Goal: Task Accomplishment & Management: Complete application form

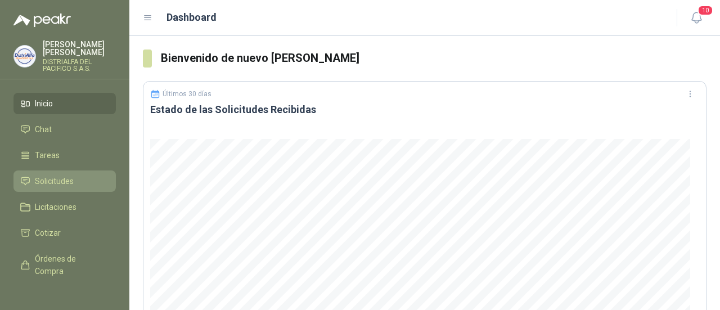
click at [71, 181] on span "Solicitudes" at bounding box center [54, 181] width 39 height 12
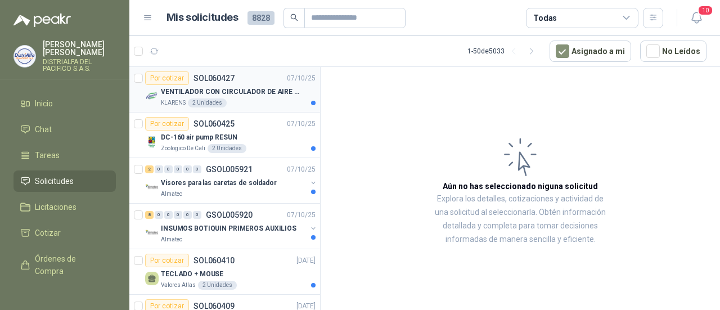
click at [246, 92] on p "VENTILADOR CON CIRCULADOR DE AIRE MULTIPROPOSITO XPOWER DE 14"" at bounding box center [231, 92] width 140 height 11
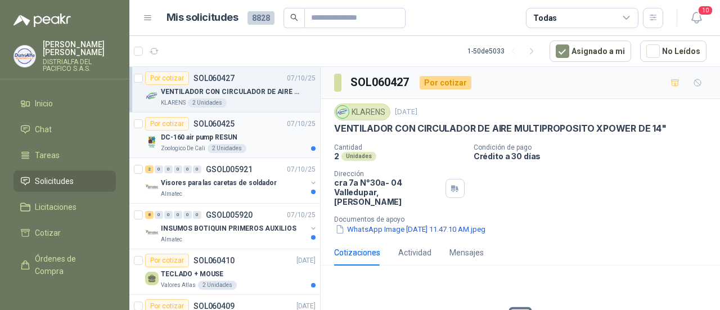
click at [246, 146] on div "Zoologico De Cali 2 Unidades" at bounding box center [238, 148] width 155 height 9
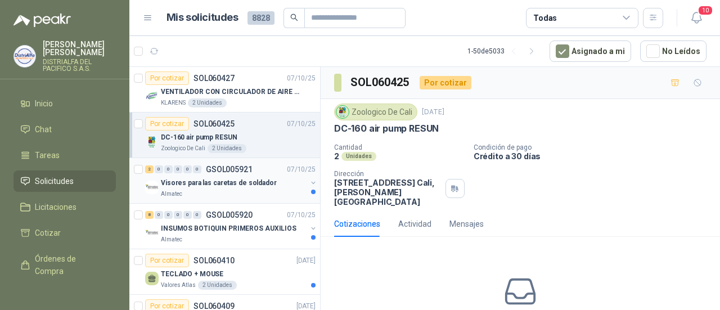
click at [223, 182] on p "Visores para las caretas de soldador" at bounding box center [219, 183] width 116 height 11
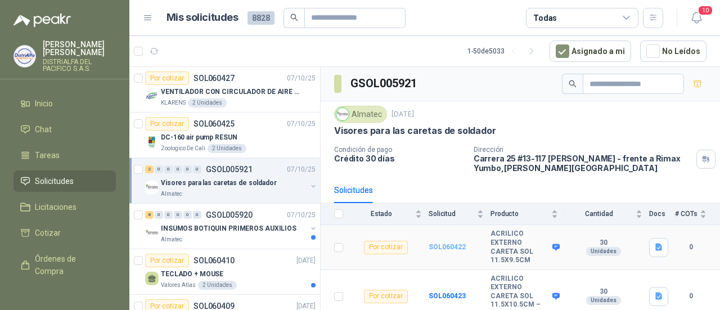
click at [445, 243] on b "SOL060422" at bounding box center [447, 247] width 37 height 8
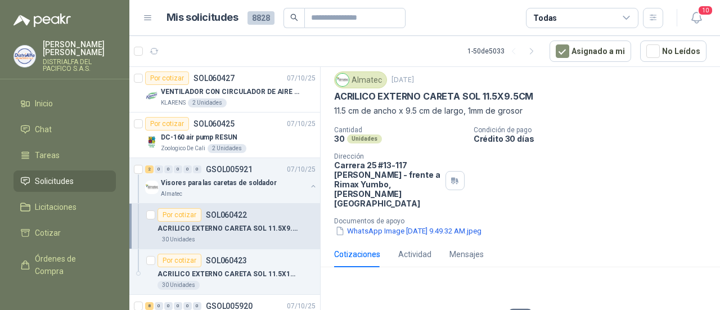
scroll to position [75, 0]
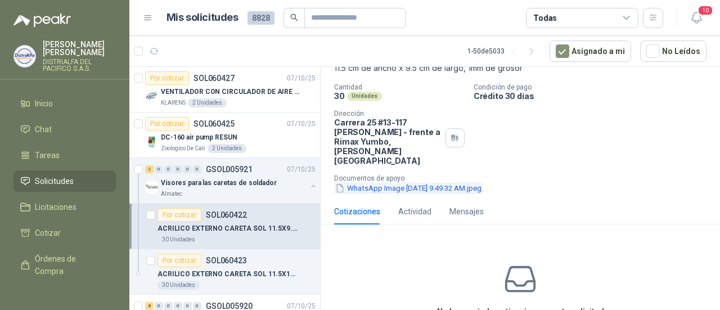
click at [424, 182] on button "WhatsApp Image [DATE] 9.49.32 AM.jpeg" at bounding box center [408, 188] width 149 height 12
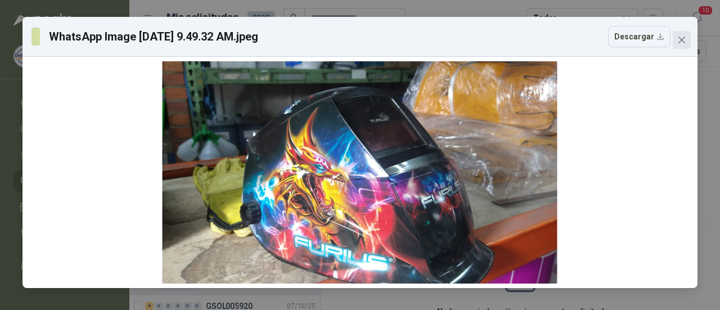
click at [686, 43] on span "Close" at bounding box center [682, 39] width 18 height 9
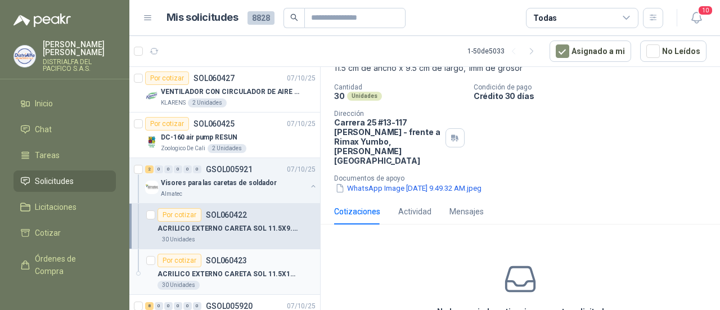
click at [234, 275] on p "ACRILICO EXTERNO CARETA SOL 11.5X10.5CM – careta Furius" at bounding box center [228, 274] width 140 height 11
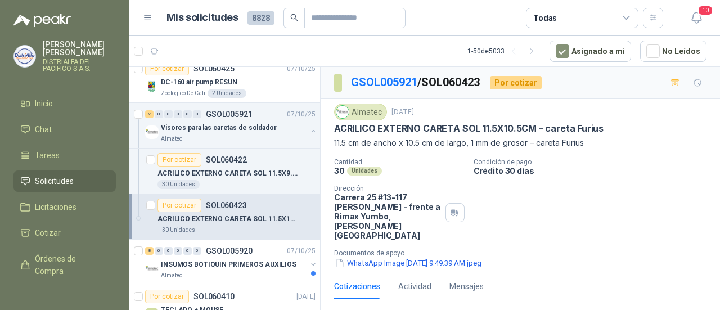
scroll to position [75, 0]
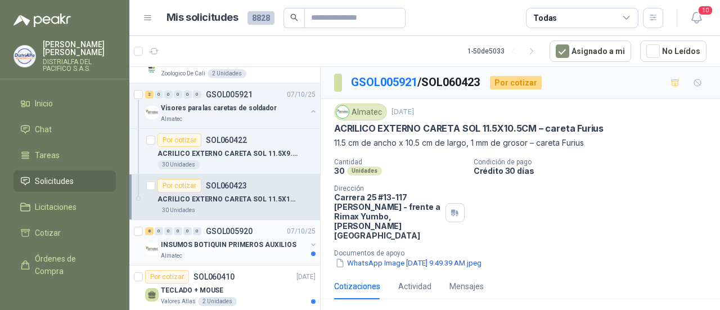
click at [244, 241] on p "INSUMOS BOTIQUIN PRIMEROS AUXILIOS" at bounding box center [229, 245] width 136 height 11
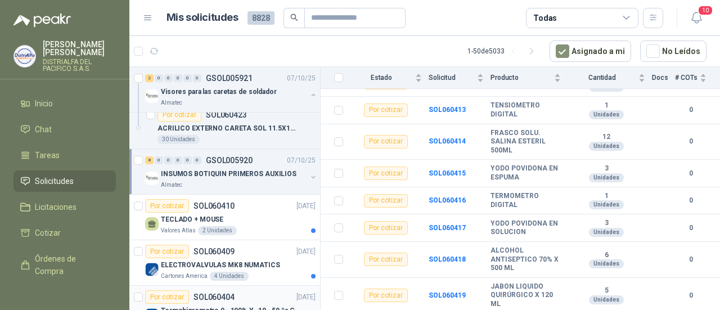
scroll to position [187, 0]
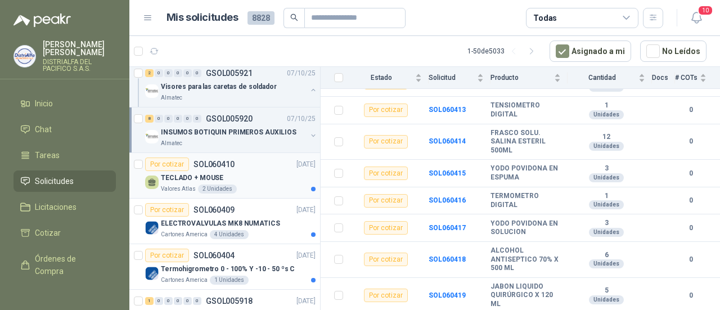
click at [240, 176] on div "TECLADO + MOUSE" at bounding box center [238, 178] width 155 height 14
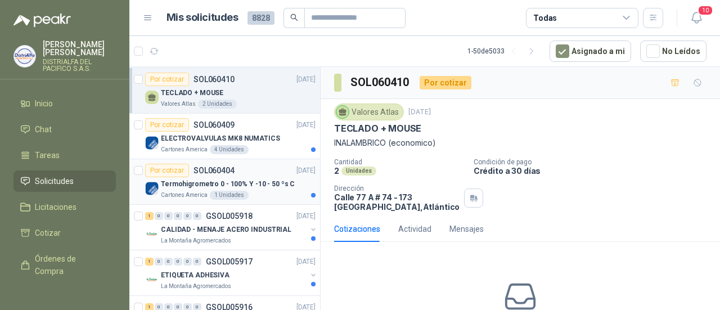
scroll to position [300, 0]
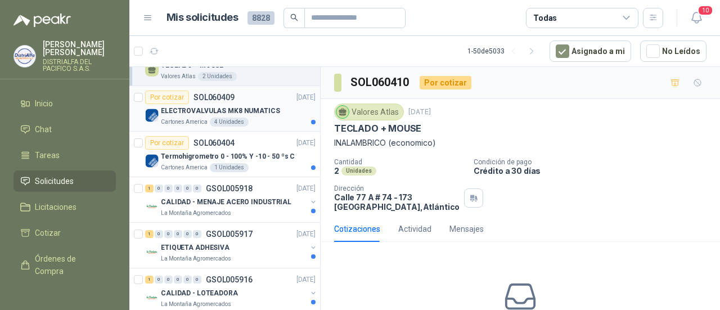
click at [205, 122] on p "Cartones America" at bounding box center [184, 122] width 47 height 9
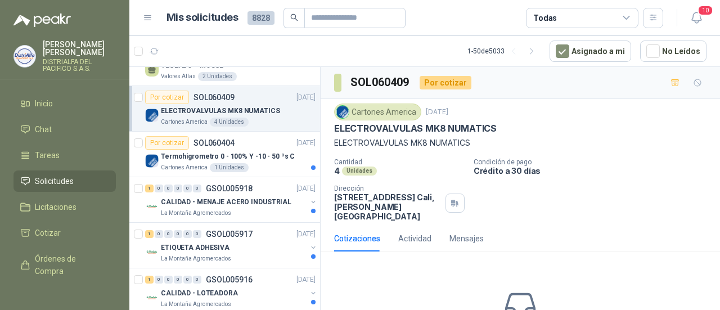
scroll to position [80, 0]
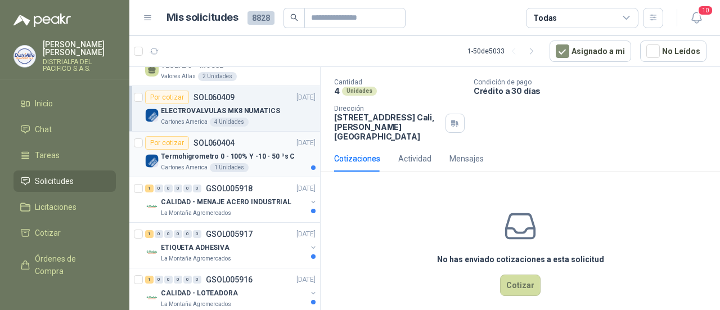
click at [212, 152] on p "Termohigrometro 0 - 100% Y -10 - 50 ºs C" at bounding box center [228, 156] width 134 height 11
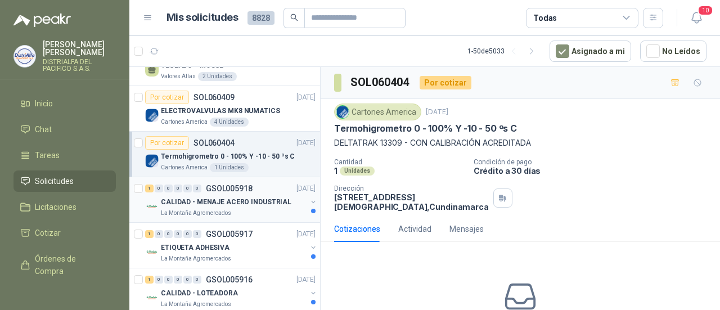
click at [249, 191] on div "1 0 0 0 0 0 GSOL005918 [DATE]" at bounding box center [231, 189] width 173 height 14
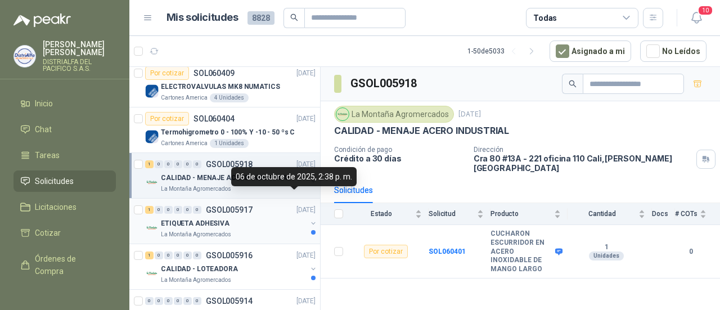
scroll to position [338, 0]
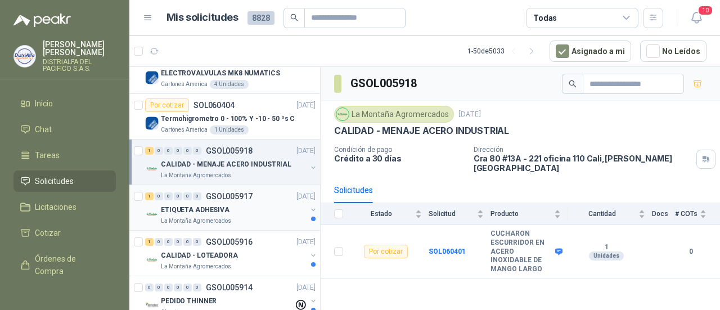
click at [218, 211] on p "ETIQUETA ADHESIVA" at bounding box center [195, 210] width 69 height 11
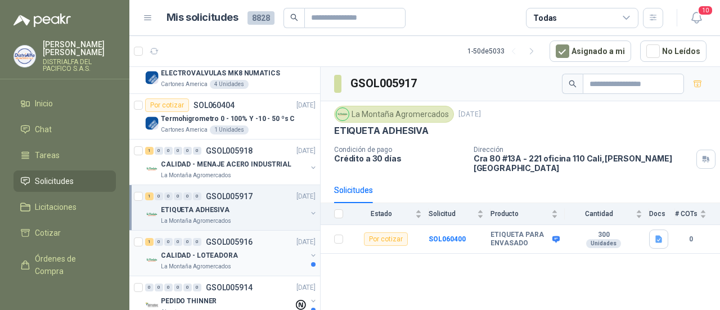
click at [219, 257] on p "CALIDAD - LOTEADORA" at bounding box center [199, 255] width 77 height 11
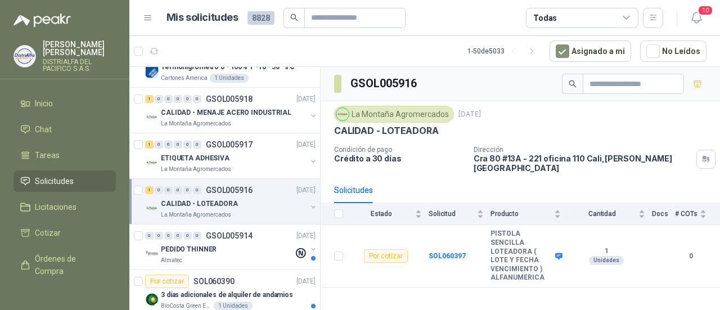
scroll to position [412, 0]
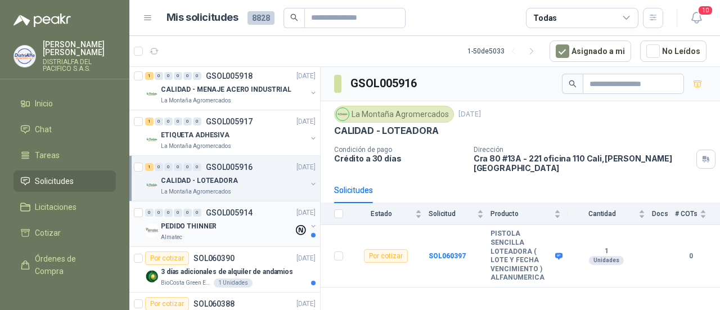
click at [216, 221] on div "PEDIDO THINNER" at bounding box center [227, 226] width 133 height 14
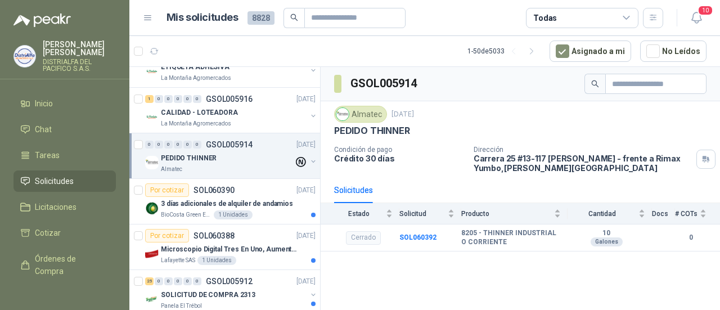
scroll to position [487, 0]
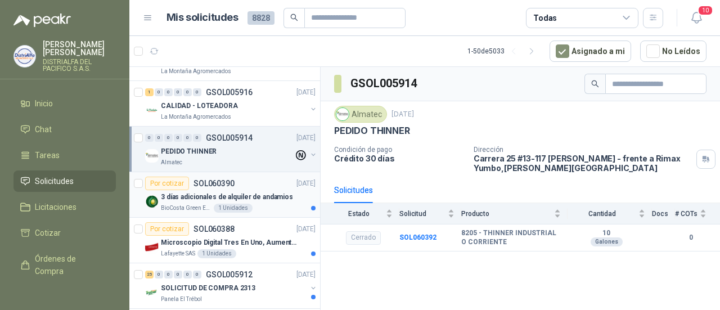
click at [191, 192] on p "3 días adicionales de alquiler de andamios" at bounding box center [227, 197] width 132 height 11
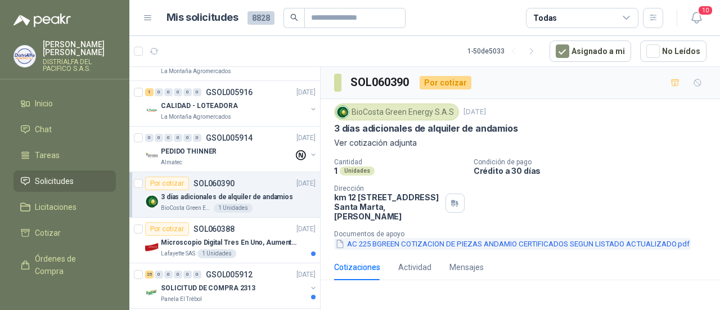
click at [411, 244] on button "AC 225 BGREEN COTIZACION DE PIEZAS ANDAMIO CERTIFICADOS SEGUN LISTADO ACTUALIZA…" at bounding box center [512, 244] width 357 height 12
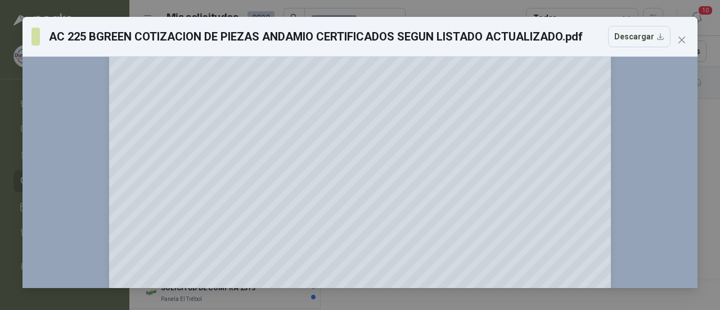
scroll to position [225, 0]
click at [685, 42] on icon "close" at bounding box center [681, 39] width 9 height 9
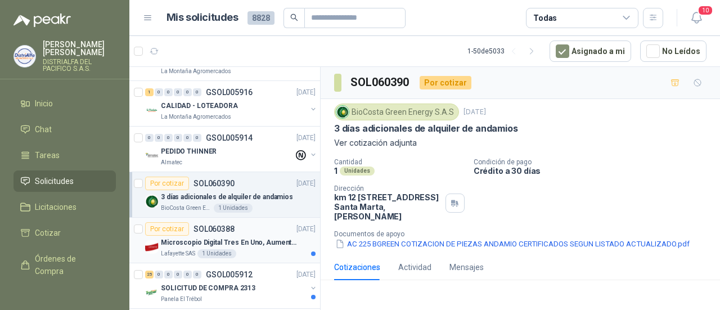
click at [248, 244] on div "Microscopio Digital Tres En Uno, Aumento De 1000x" at bounding box center [238, 243] width 155 height 14
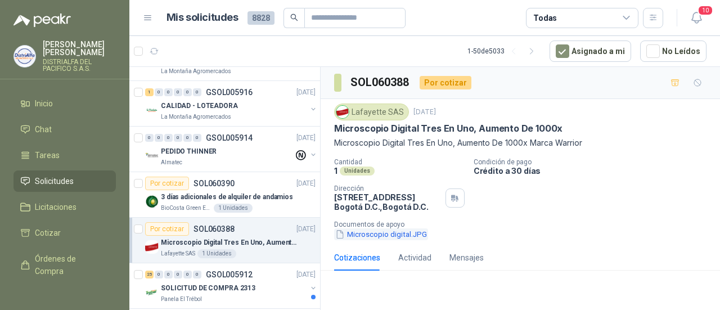
click at [378, 238] on button "Microscopio digital.JPG" at bounding box center [381, 234] width 94 height 12
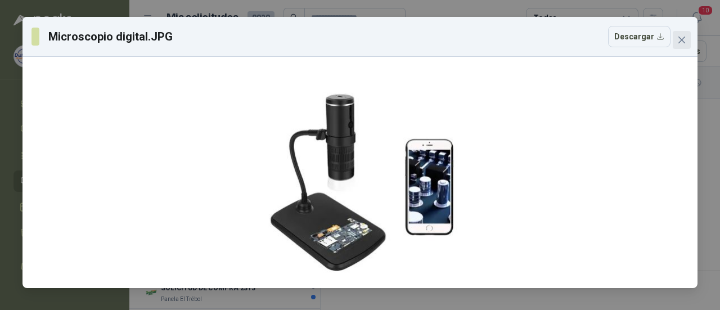
click at [682, 39] on icon "close" at bounding box center [681, 40] width 7 height 7
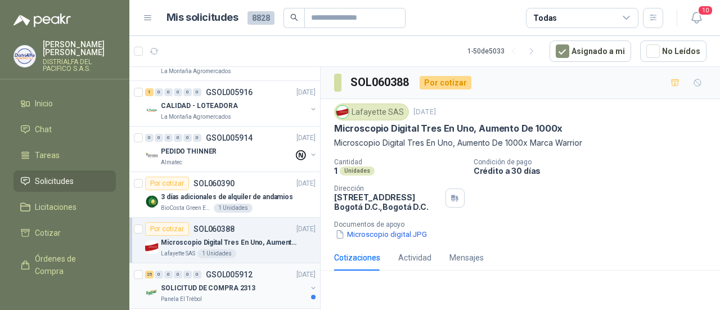
click at [221, 271] on p "GSOL005912" at bounding box center [229, 275] width 47 height 8
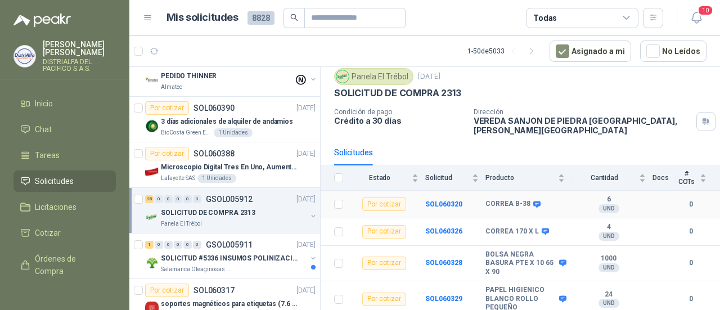
scroll to position [75, 0]
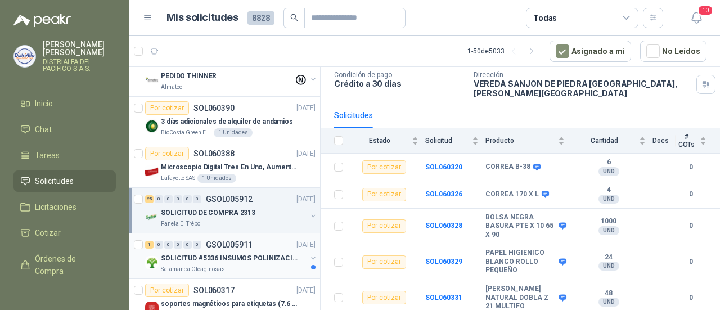
click at [230, 253] on p "SOLICITUD #5336 INSUMOS POLINIZACIÓN" at bounding box center [231, 258] width 140 height 11
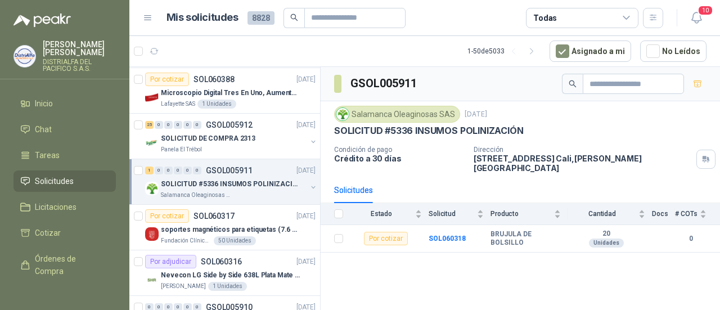
scroll to position [637, 0]
click at [218, 224] on p "soportes magnéticos para etiquetas (7.6 cm x 12.6 cm)" at bounding box center [231, 229] width 140 height 11
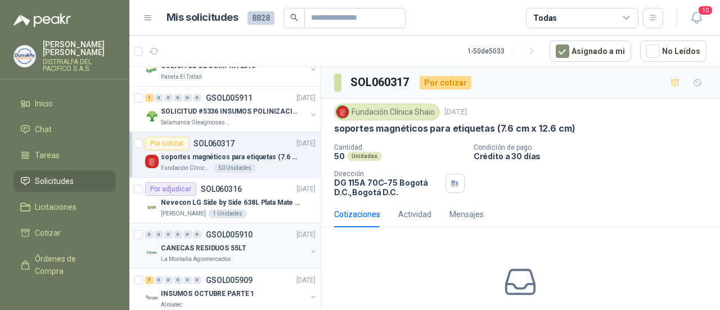
scroll to position [712, 0]
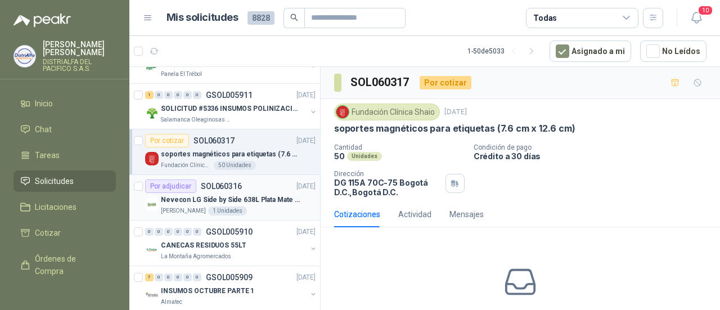
click at [268, 199] on p "Nevecon LG Side by Side 638L Plata Mate Disp. de agua/hielo MOD GS66SPY" at bounding box center [231, 200] width 140 height 11
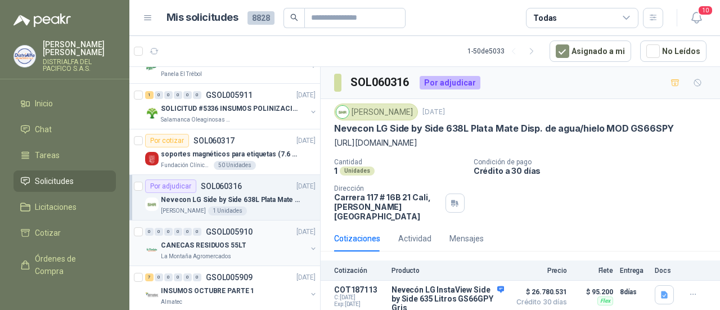
click at [258, 252] on div "La Montaña Agromercados" at bounding box center [234, 256] width 146 height 9
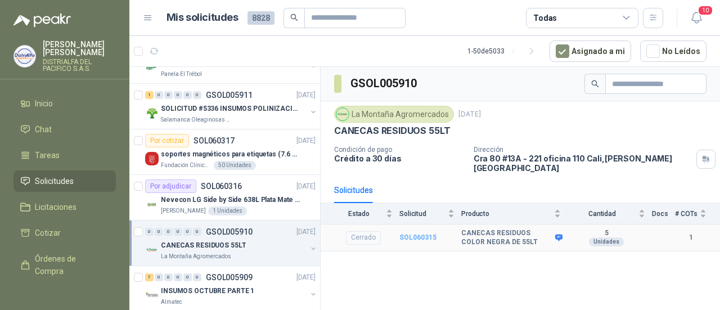
click at [407, 233] on b "SOL060315" at bounding box center [417, 237] width 37 height 8
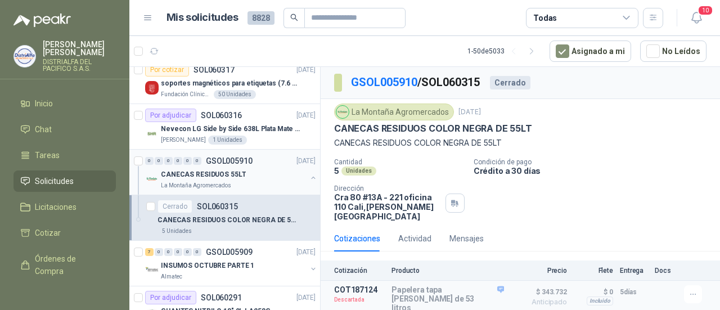
scroll to position [788, 0]
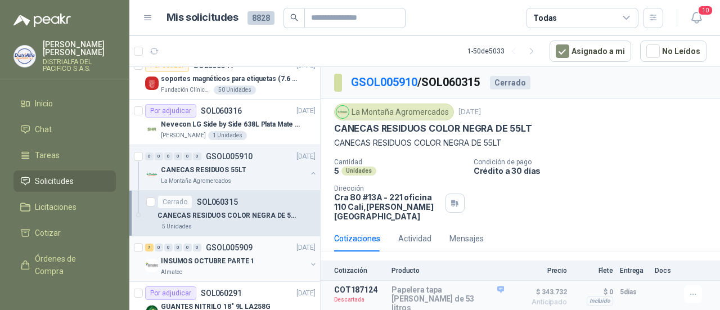
click at [212, 246] on p "GSOL005909" at bounding box center [229, 248] width 47 height 8
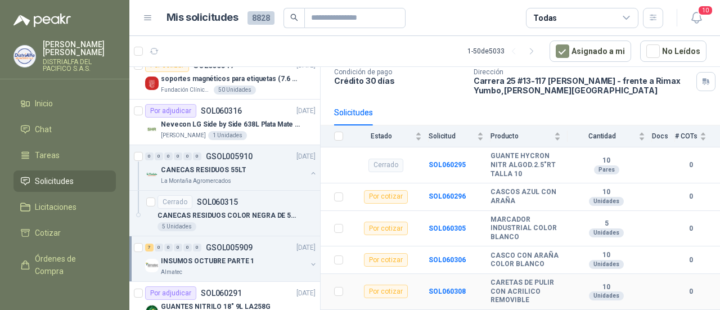
scroll to position [75, 0]
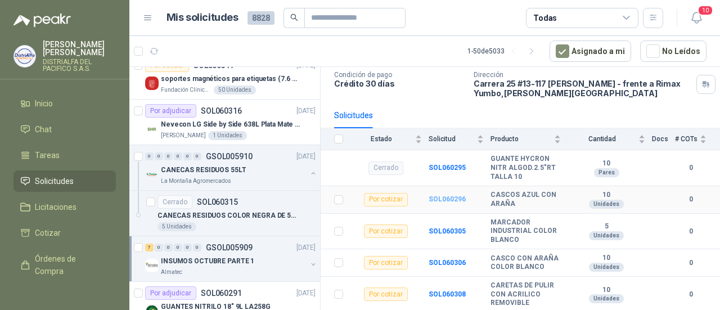
click at [455, 200] on b "SOL060296" at bounding box center [447, 199] width 37 height 8
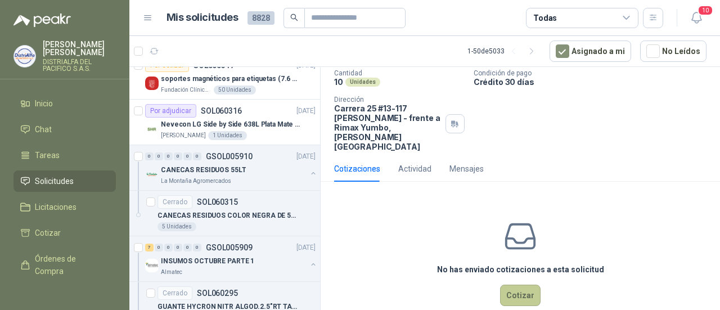
click at [506, 285] on button "Cotizar" at bounding box center [520, 295] width 41 height 21
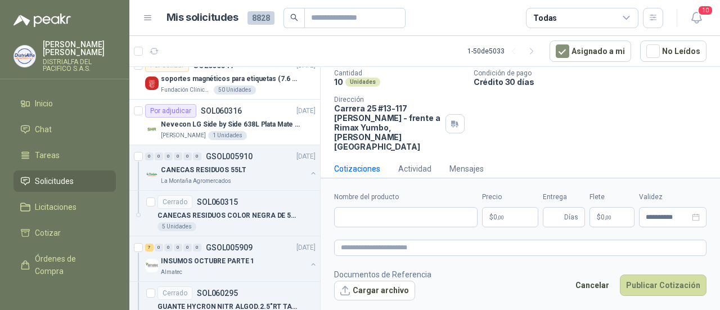
scroll to position [66, 0]
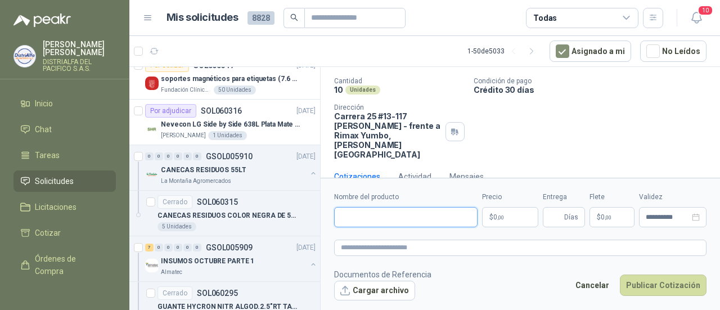
click at [378, 216] on input "Nombre del producto" at bounding box center [405, 217] width 143 height 20
drag, startPoint x: 379, startPoint y: 215, endPoint x: 284, endPoint y: 218, distance: 95.7
click at [284, 218] on div "Por cotizar SOL060427 [DATE] VENTILADOR CON CIRCULADOR DE AIRE MULTIPROPOSITO X…" at bounding box center [424, 190] width 591 height 248
type input "*******"
click at [404, 254] on textarea at bounding box center [520, 248] width 372 height 16
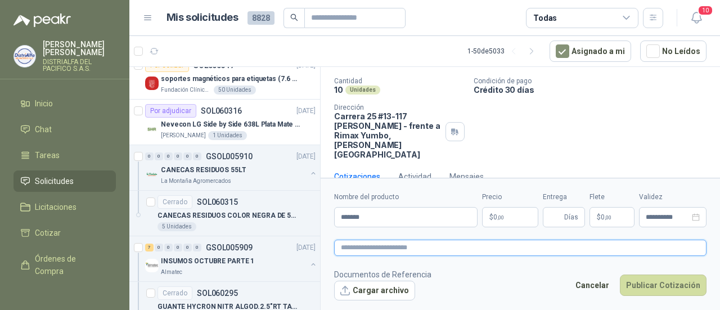
type textarea "*"
type textarea "**"
type textarea "***"
type textarea "****"
type textarea "*****"
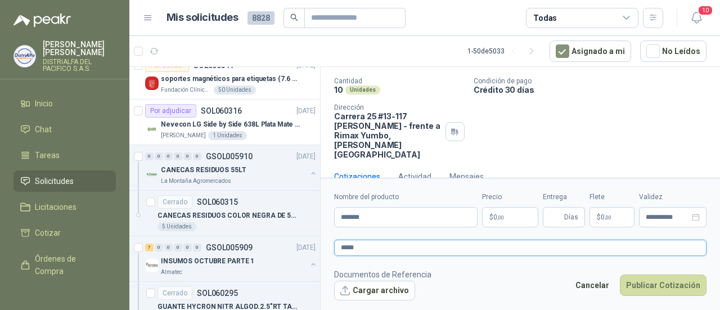
type textarea "*****"
type textarea "*******"
type textarea "********"
type textarea "**********"
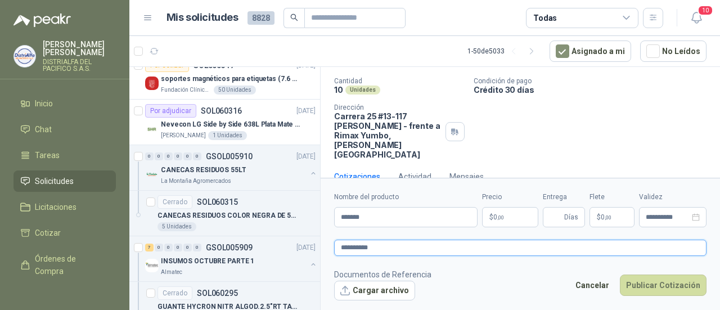
type textarea "**********"
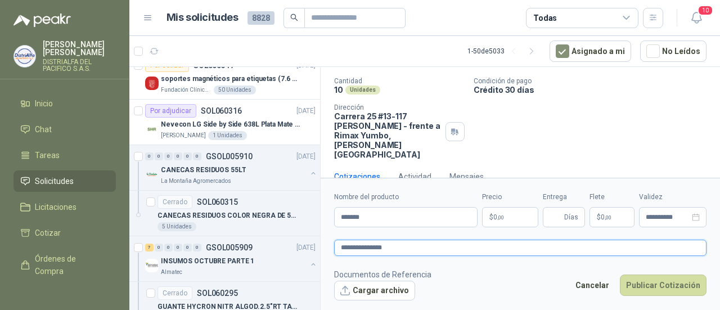
type textarea "**********"
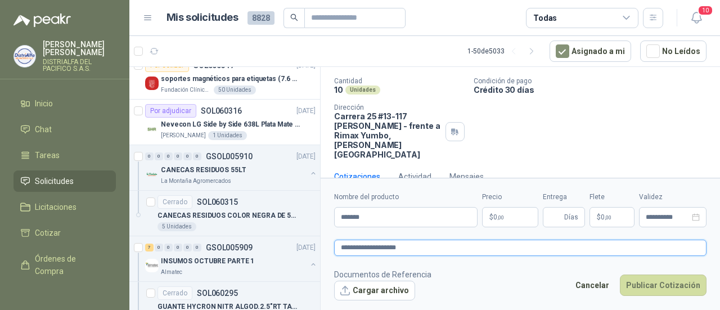
type textarea "**********"
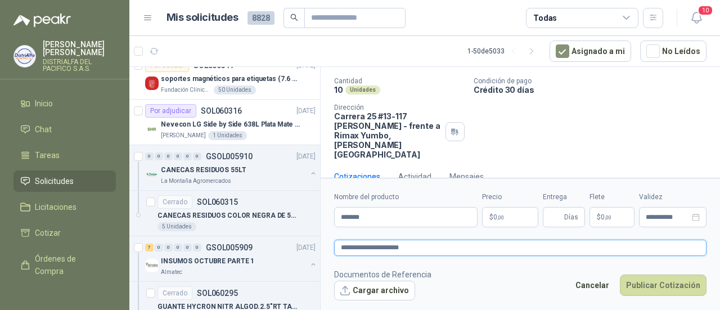
type textarea "**********"
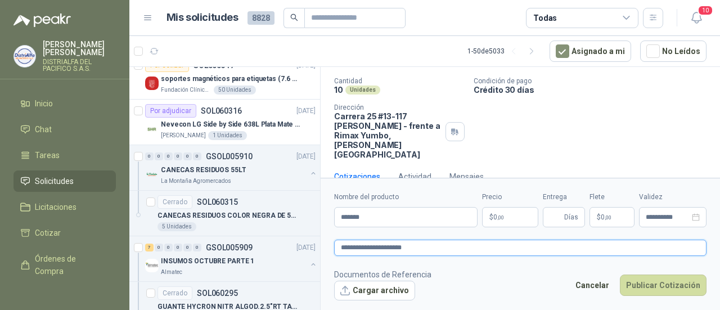
type textarea "**********"
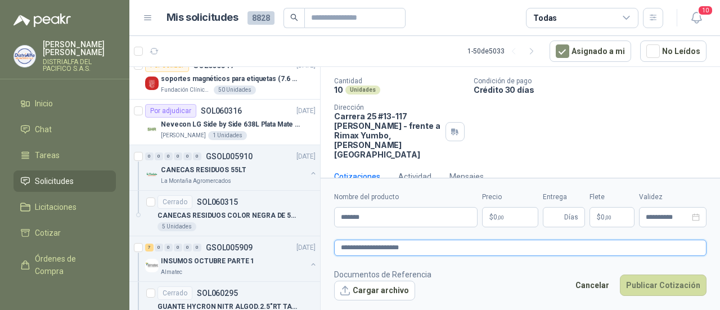
type textarea "**********"
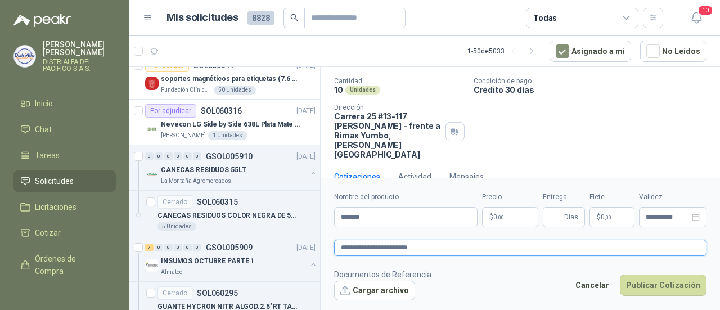
type textarea "**********"
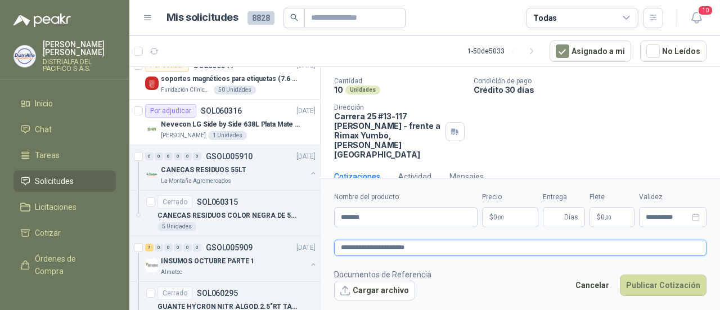
type textarea "**********"
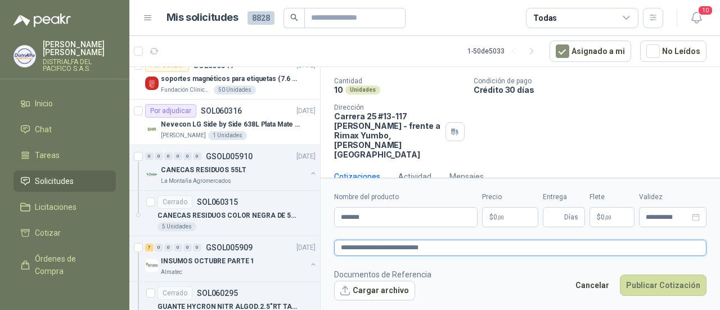
type textarea "**********"
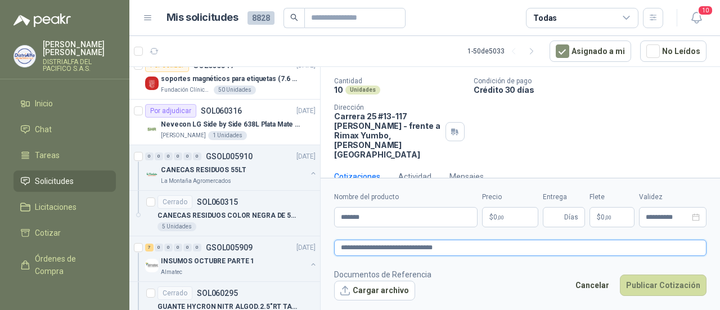
type textarea "**********"
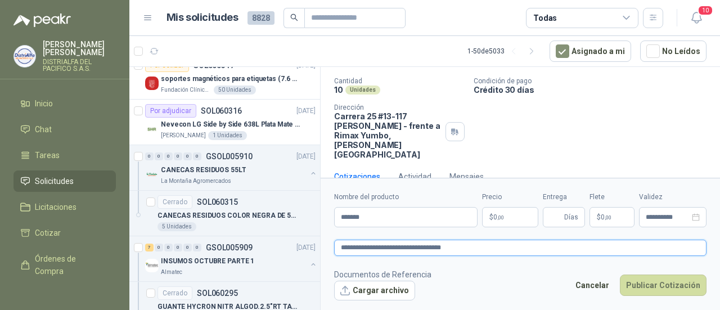
type textarea "**********"
click at [501, 211] on p "$ 0 ,00" at bounding box center [510, 217] width 56 height 20
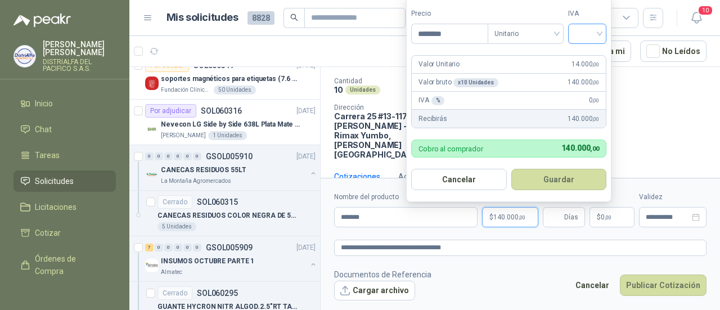
type input "********"
click at [600, 35] on input "search" at bounding box center [587, 32] width 25 height 17
click at [587, 59] on div "19%" at bounding box center [589, 58] width 21 height 12
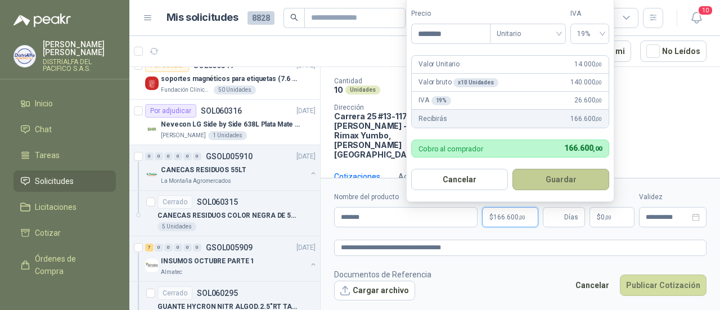
click at [568, 180] on button "Guardar" at bounding box center [560, 179] width 97 height 21
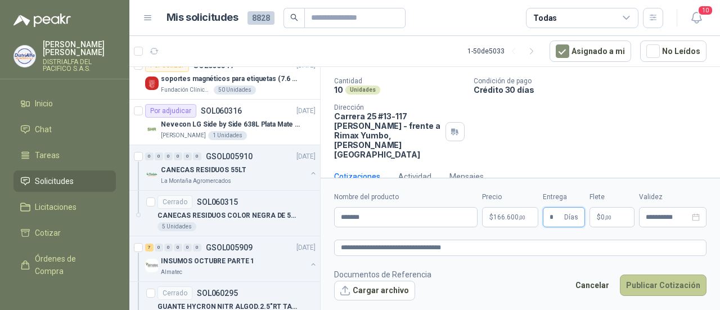
type input "*"
click at [662, 287] on button "Publicar Cotización" at bounding box center [663, 285] width 87 height 21
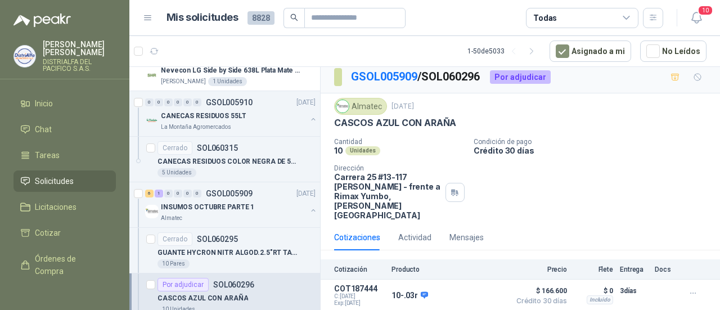
scroll to position [937, 0]
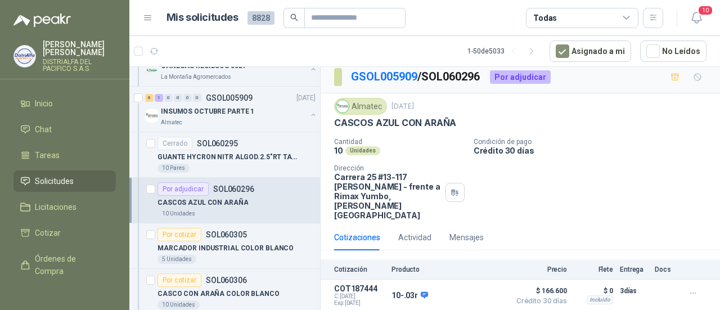
click at [219, 196] on div "CASCOS AZUL CON ARAÑA" at bounding box center [237, 203] width 158 height 14
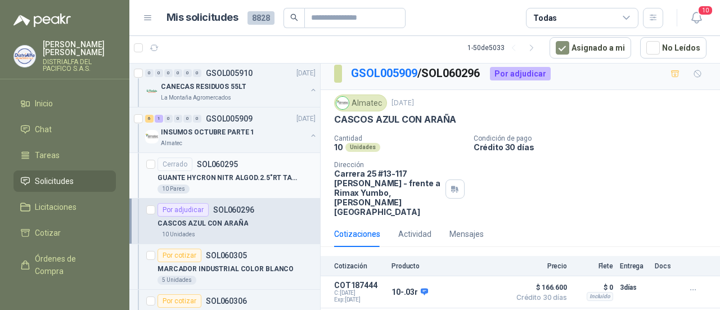
scroll to position [900, 0]
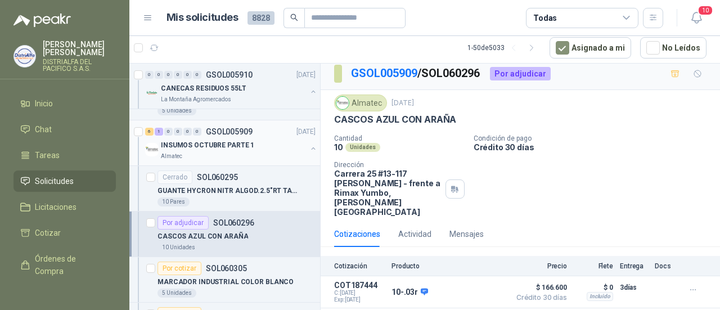
click at [233, 152] on div "Almatec" at bounding box center [234, 156] width 146 height 9
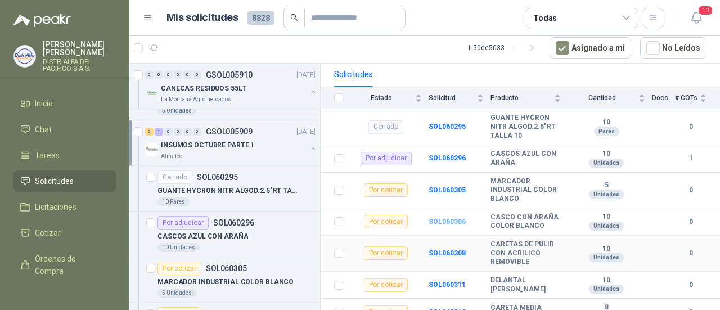
scroll to position [150, 0]
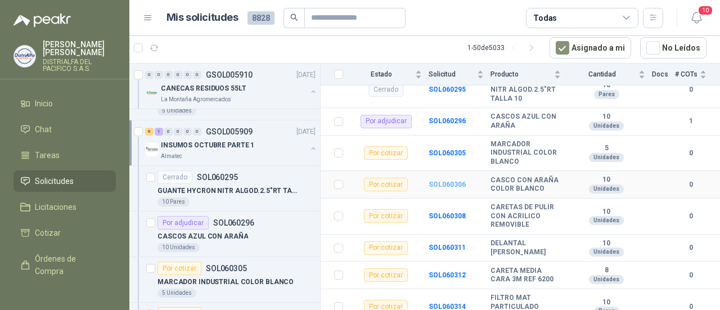
click at [453, 185] on b "SOL060306" at bounding box center [447, 185] width 37 height 8
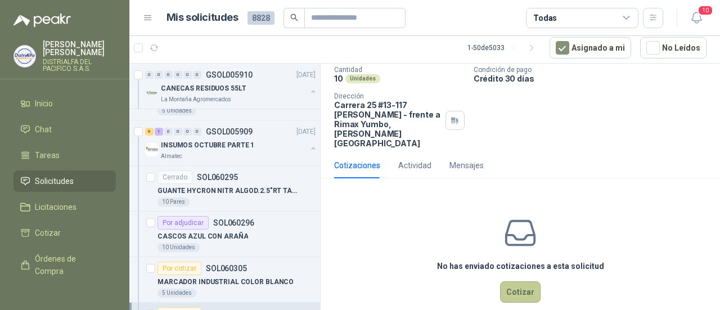
click at [519, 281] on button "Cotizar" at bounding box center [520, 291] width 41 height 21
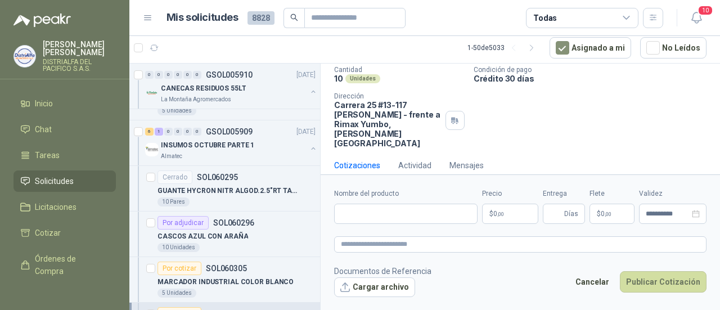
scroll to position [66, 0]
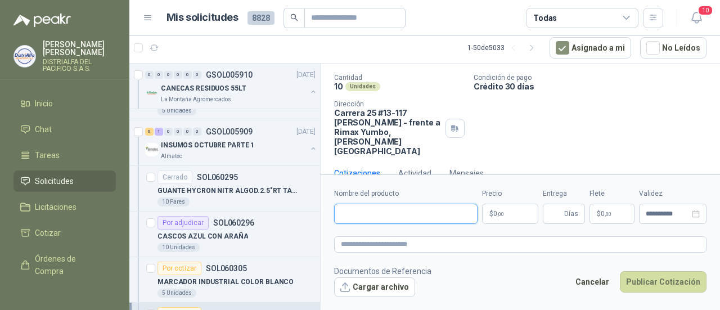
click at [424, 222] on input "Nombre del producto" at bounding box center [405, 214] width 143 height 20
type input "******"
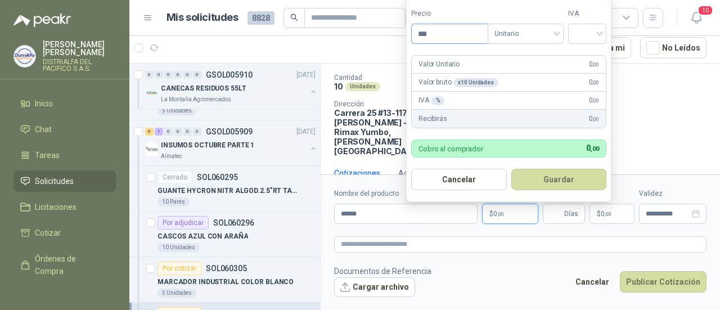
click at [428, 34] on input "***" at bounding box center [450, 33] width 76 height 19
type input "********"
click at [599, 34] on input "search" at bounding box center [587, 32] width 25 height 17
drag, startPoint x: 596, startPoint y: 58, endPoint x: 582, endPoint y: 55, distance: 14.5
click at [595, 58] on div "19%" at bounding box center [589, 58] width 21 height 12
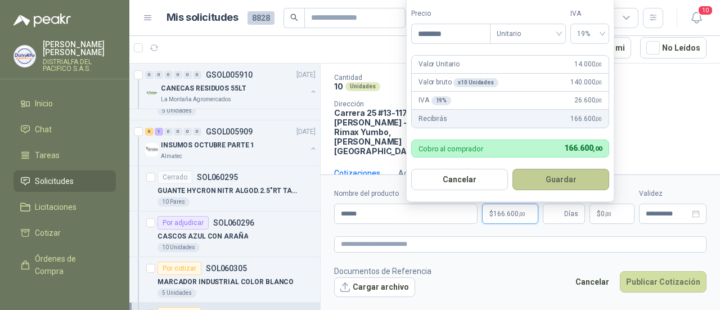
click at [549, 177] on button "Guardar" at bounding box center [560, 179] width 97 height 21
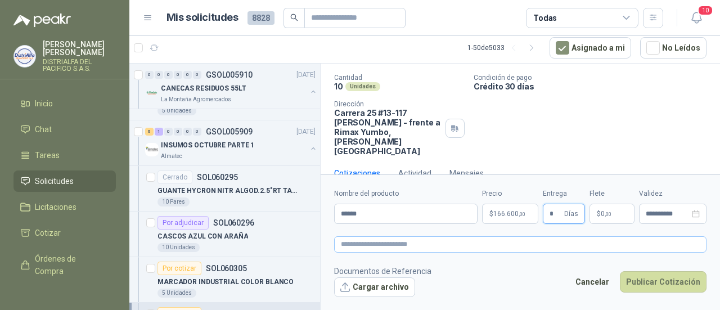
type input "*"
click at [551, 244] on textarea at bounding box center [520, 244] width 372 height 16
type textarea "*"
type textarea "**"
type textarea "***"
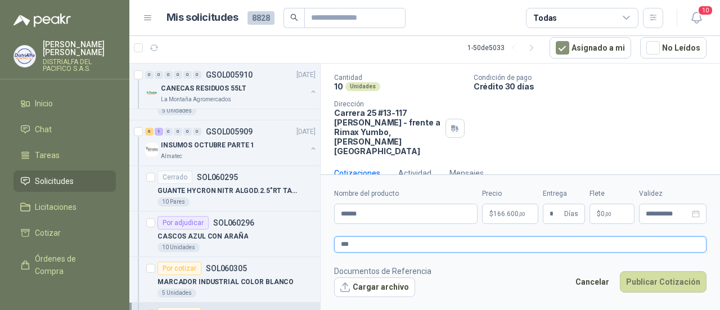
type textarea "****"
type textarea "*****"
type textarea "*******"
type textarea "********"
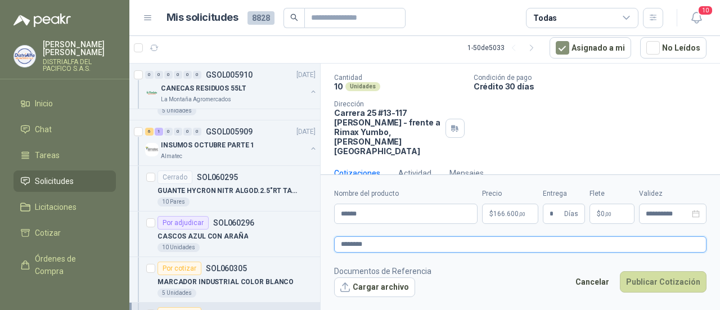
type textarea "********"
type textarea "**********"
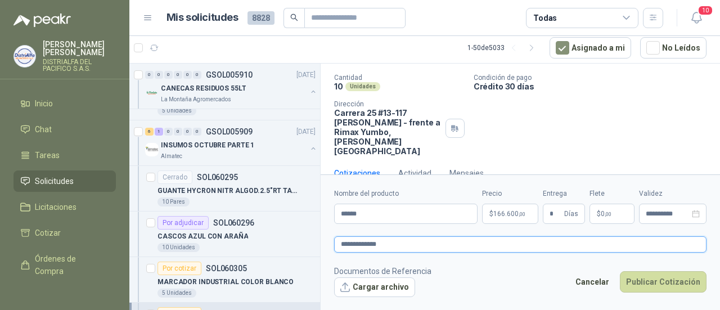
type textarea "**********"
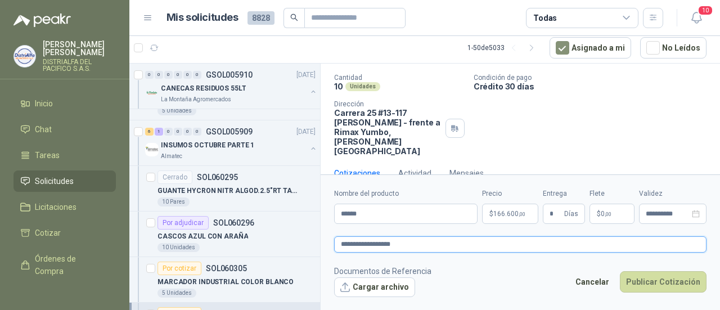
type textarea "**********"
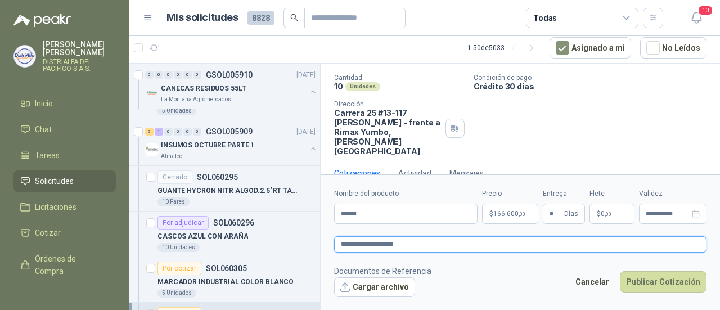
type textarea "**********"
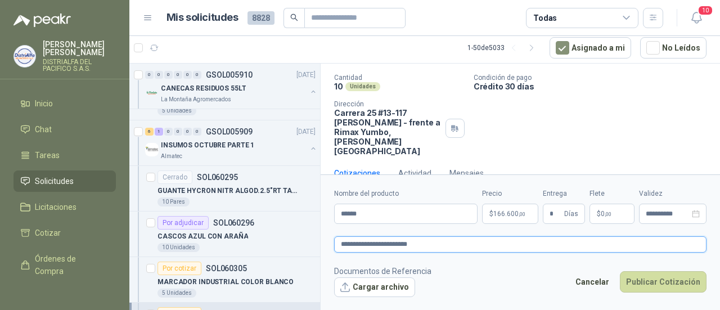
type textarea "**********"
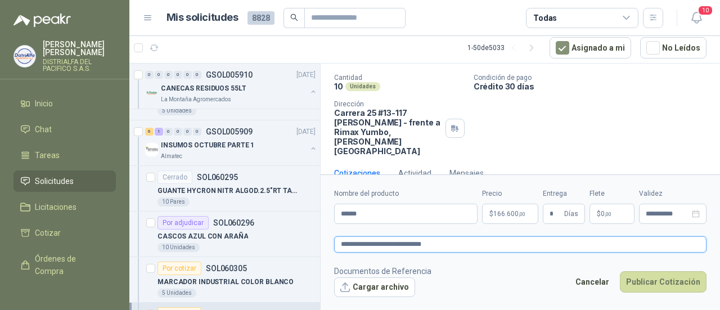
type textarea "**********"
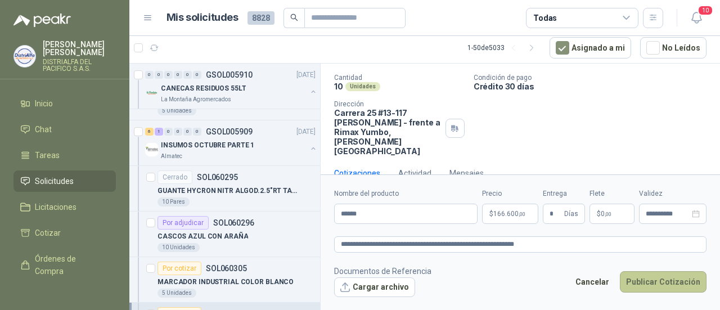
click at [646, 283] on button "Publicar Cotización" at bounding box center [663, 281] width 87 height 21
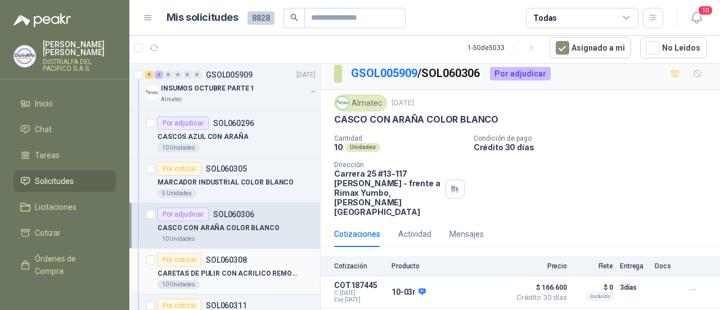
scroll to position [1013, 0]
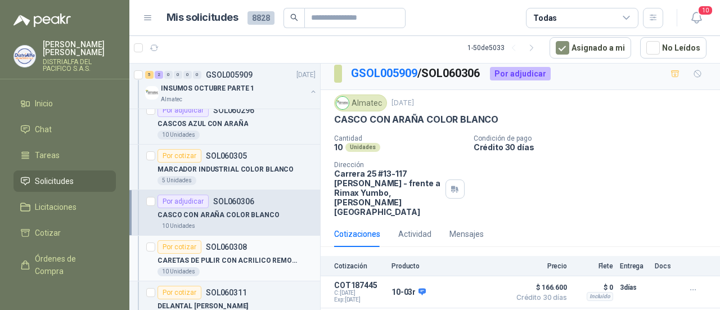
click at [237, 261] on div "CARETAS DE PULIR CON ACRILICO REMOVIBLE" at bounding box center [237, 261] width 158 height 14
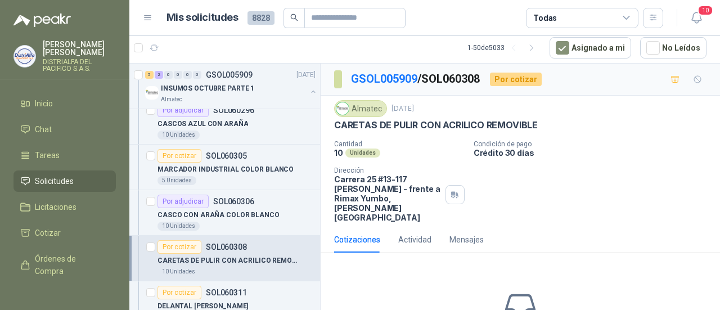
scroll to position [74, 0]
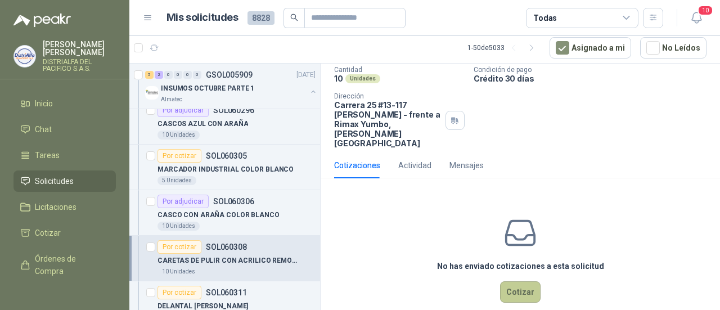
click at [504, 281] on button "Cotizar" at bounding box center [520, 291] width 41 height 21
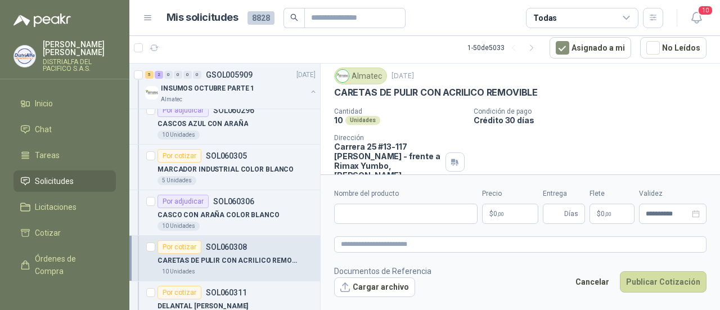
scroll to position [0, 0]
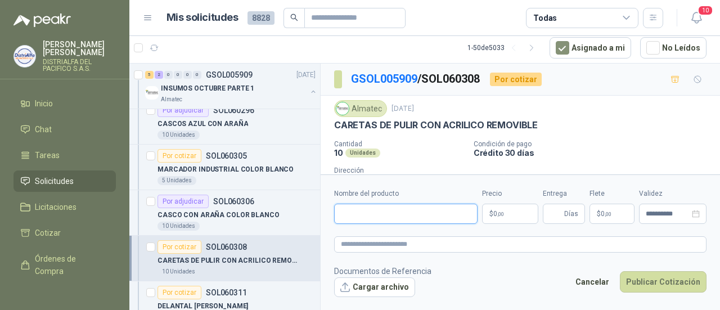
click at [388, 220] on input "Nombre del producto" at bounding box center [405, 214] width 143 height 20
drag, startPoint x: 367, startPoint y: 213, endPoint x: 339, endPoint y: 214, distance: 28.2
click at [339, 214] on input "****" at bounding box center [405, 214] width 143 height 20
click at [360, 216] on input "****" at bounding box center [405, 214] width 143 height 20
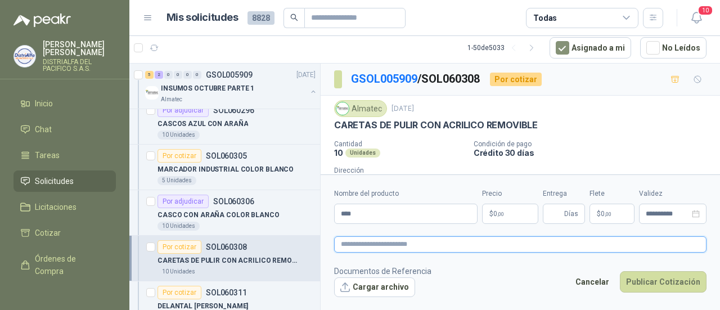
click at [365, 243] on textarea at bounding box center [520, 244] width 372 height 16
paste textarea "**********"
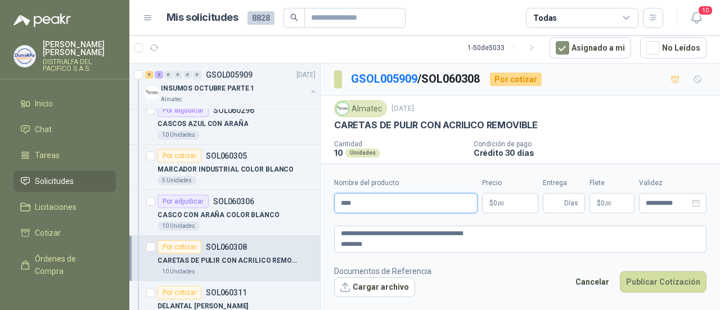
click at [365, 201] on input "****" at bounding box center [405, 203] width 143 height 20
click at [503, 204] on span ",00" at bounding box center [500, 203] width 7 height 6
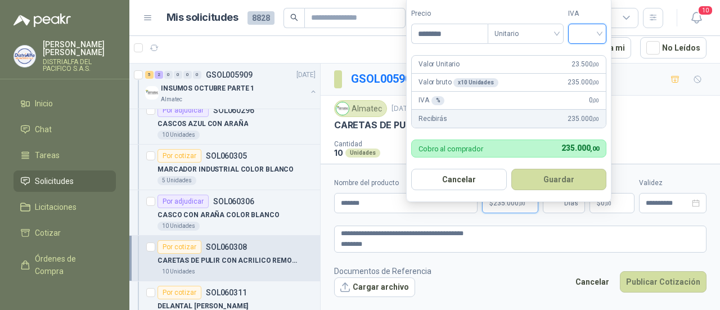
click at [578, 38] on input "search" at bounding box center [587, 32] width 25 height 17
click at [577, 55] on div "19%" at bounding box center [590, 59] width 34 height 18
click at [556, 180] on button "Guardar" at bounding box center [560, 179] width 97 height 21
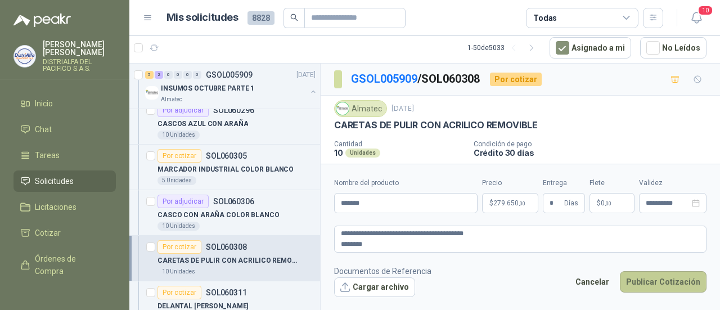
click at [659, 285] on button "Publicar Cotización" at bounding box center [663, 281] width 87 height 21
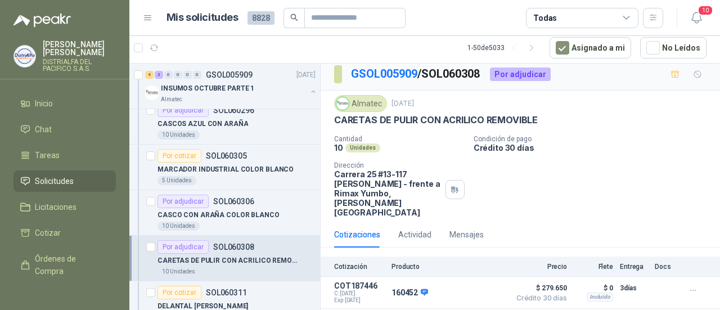
scroll to position [6, 0]
click at [218, 301] on p "DELANTAL [PERSON_NAME]" at bounding box center [203, 306] width 91 height 11
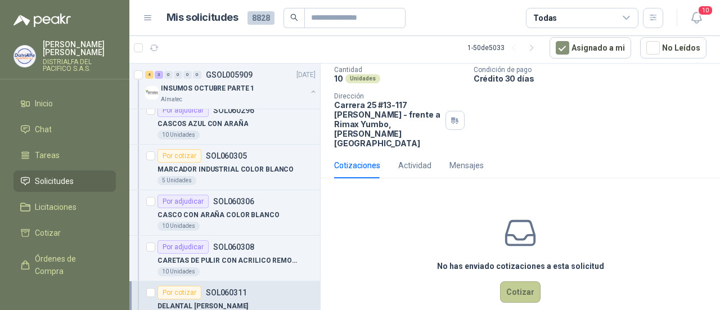
click at [510, 281] on button "Cotizar" at bounding box center [520, 291] width 41 height 21
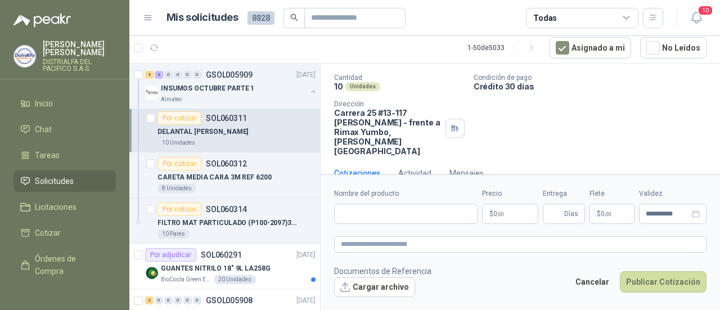
scroll to position [1200, 0]
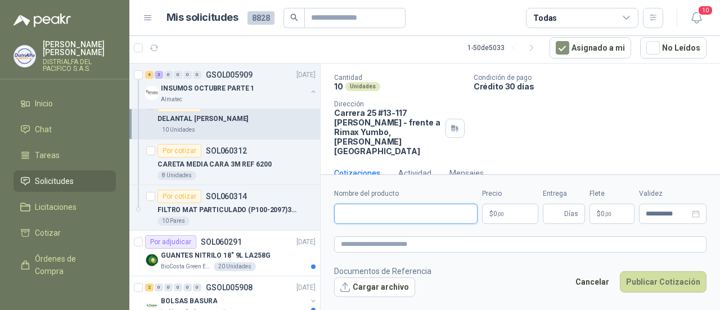
click at [368, 213] on input "Nombre del producto" at bounding box center [405, 214] width 143 height 20
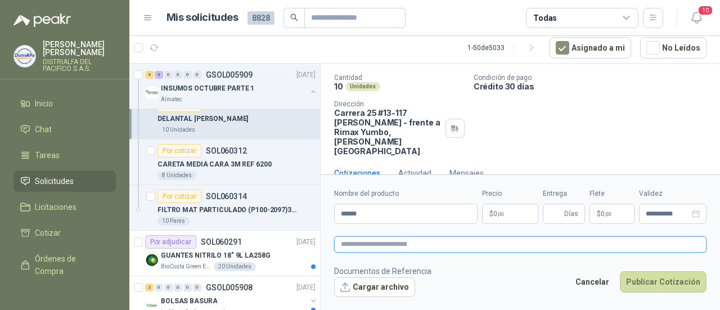
click at [426, 240] on textarea at bounding box center [520, 244] width 372 height 16
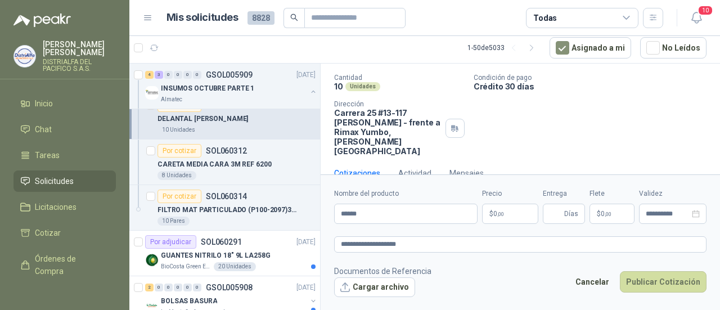
click at [522, 209] on p "$ 0 ,00" at bounding box center [510, 214] width 56 height 20
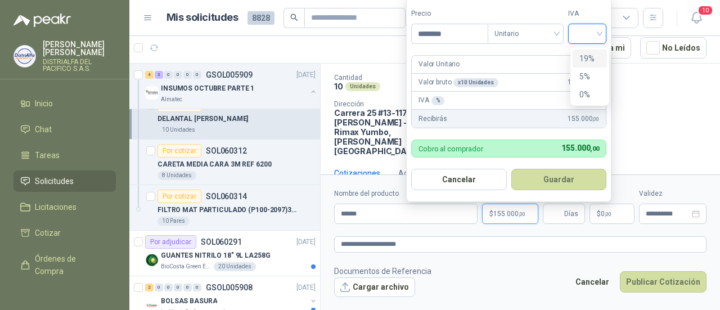
click at [583, 32] on input "search" at bounding box center [587, 32] width 25 height 17
click at [588, 56] on div "19%" at bounding box center [589, 58] width 21 height 12
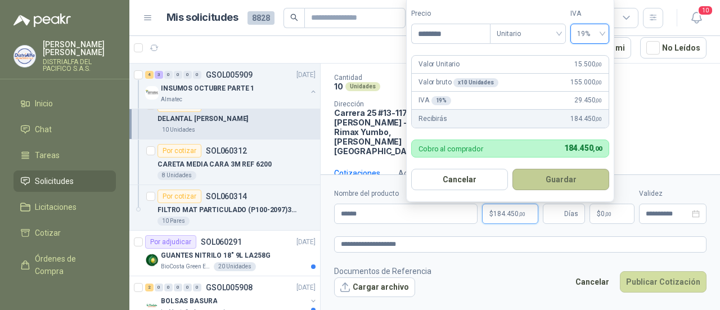
click at [546, 182] on button "Guardar" at bounding box center [560, 179] width 97 height 21
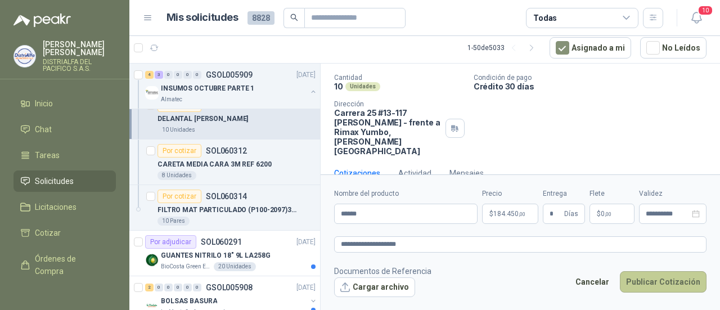
click at [676, 281] on button "Publicar Cotización" at bounding box center [663, 281] width 87 height 21
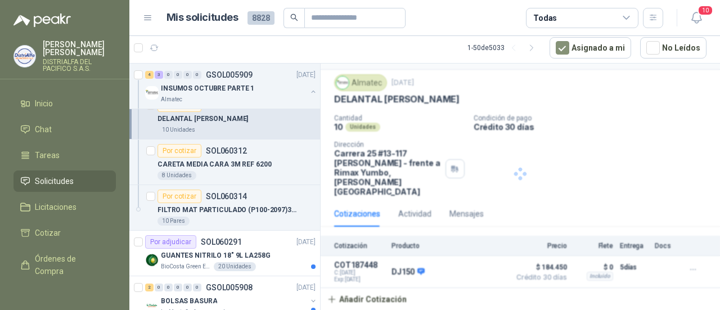
scroll to position [6, 0]
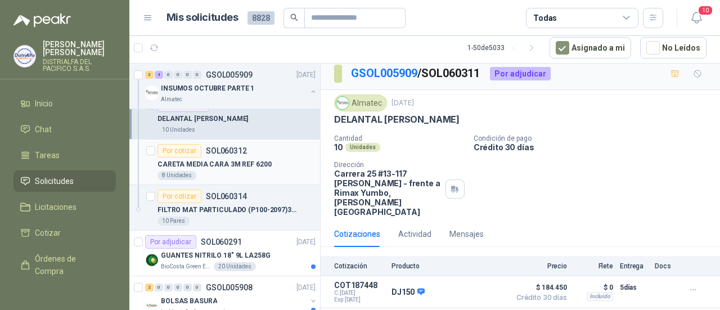
click at [250, 159] on p "CARETA MEDIA CARA 3M REF 6200" at bounding box center [215, 164] width 114 height 11
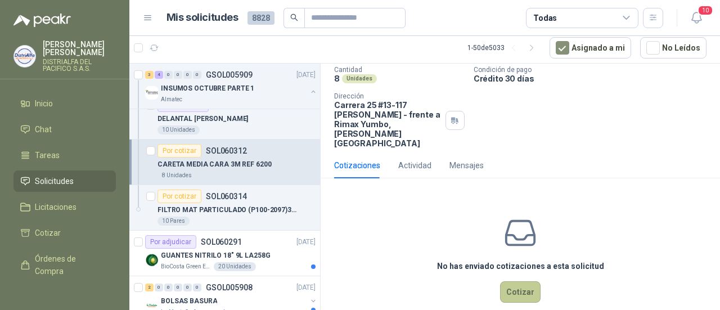
click at [515, 281] on button "Cotizar" at bounding box center [520, 291] width 41 height 21
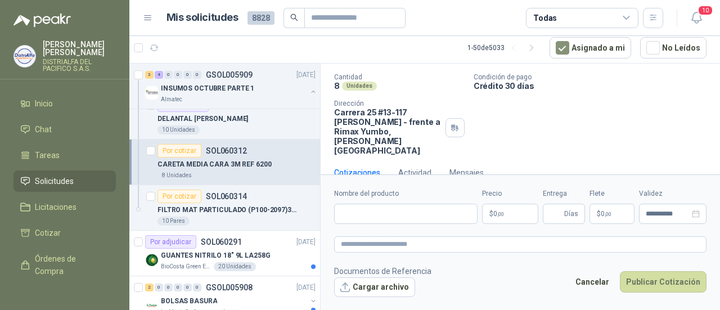
scroll to position [66, 0]
click at [395, 222] on input "Nombre del producto" at bounding box center [405, 214] width 143 height 20
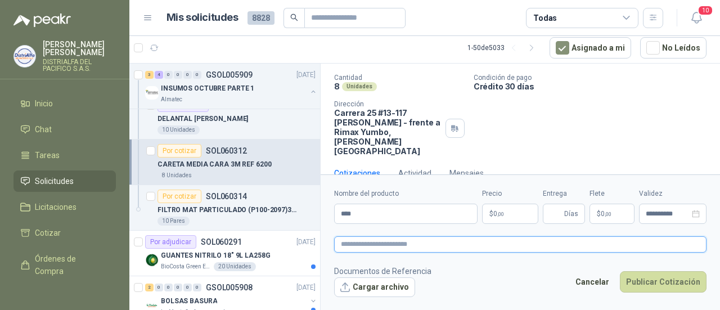
click at [401, 248] on textarea at bounding box center [520, 244] width 372 height 16
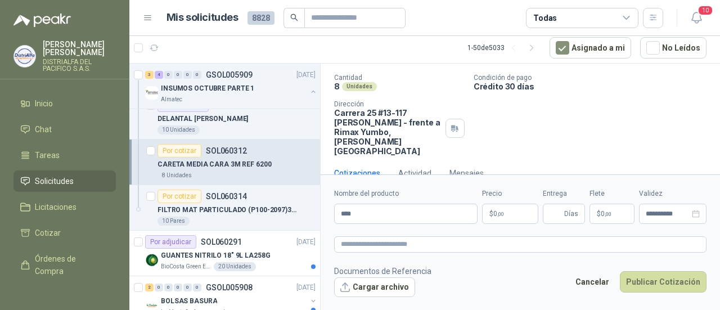
click at [494, 212] on span "0 ,00" at bounding box center [498, 213] width 11 height 7
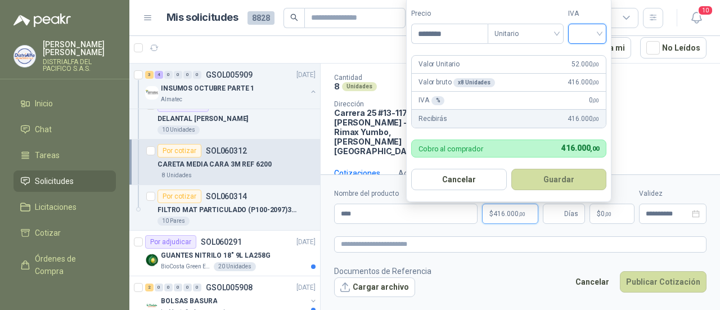
click at [582, 30] on input "search" at bounding box center [587, 32] width 25 height 17
click at [590, 57] on div "19%" at bounding box center [589, 58] width 21 height 12
click at [564, 185] on button "Guardar" at bounding box center [560, 179] width 97 height 21
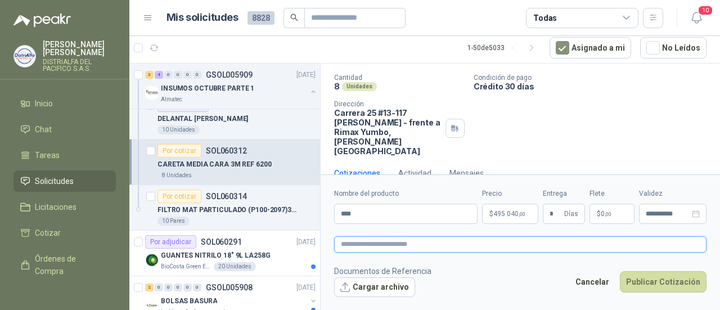
click at [606, 245] on textarea at bounding box center [520, 244] width 372 height 16
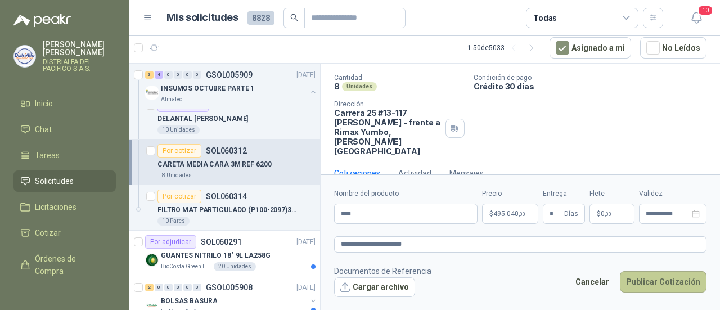
click at [663, 289] on button "Publicar Cotización" at bounding box center [663, 281] width 87 height 21
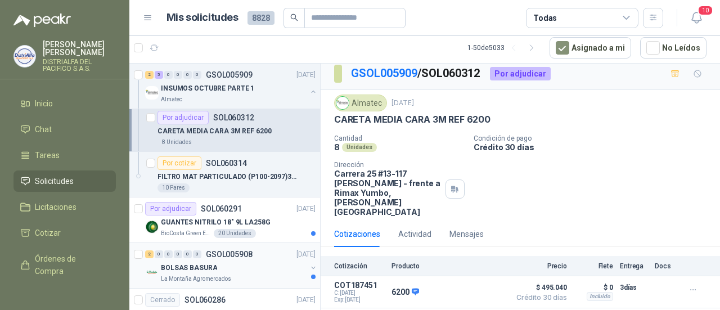
scroll to position [1275, 0]
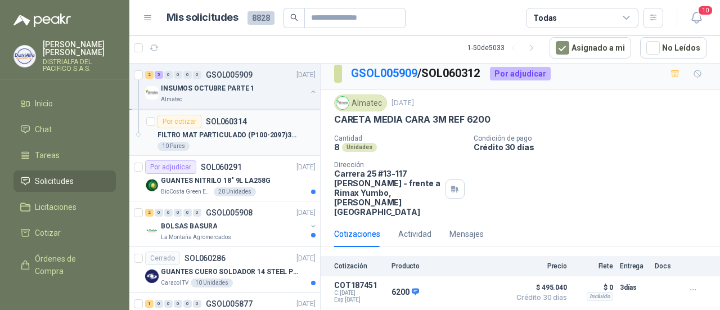
click at [236, 130] on p "FILTRO MAT PARTICULADO (P100-2097)3M - PAR" at bounding box center [228, 135] width 140 height 11
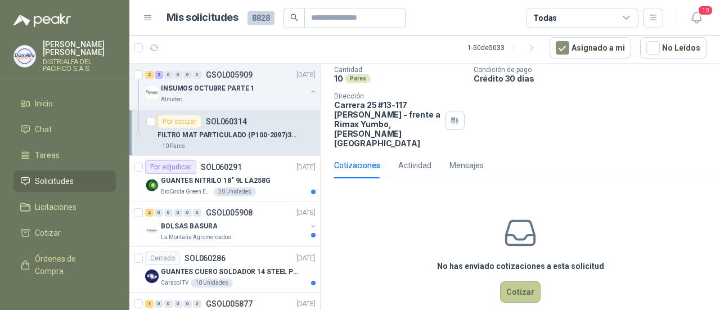
click at [518, 281] on button "Cotizar" at bounding box center [520, 291] width 41 height 21
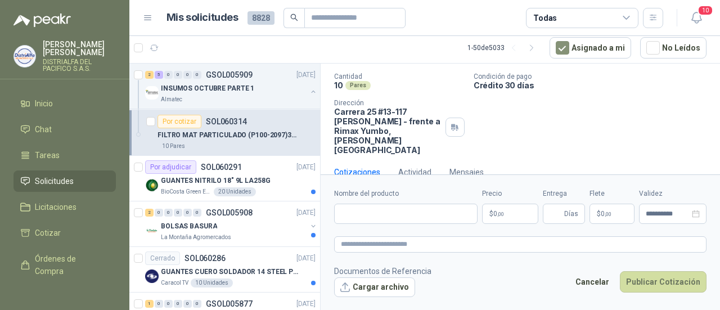
scroll to position [66, 0]
click at [403, 214] on input "Nombre del producto" at bounding box center [405, 214] width 143 height 20
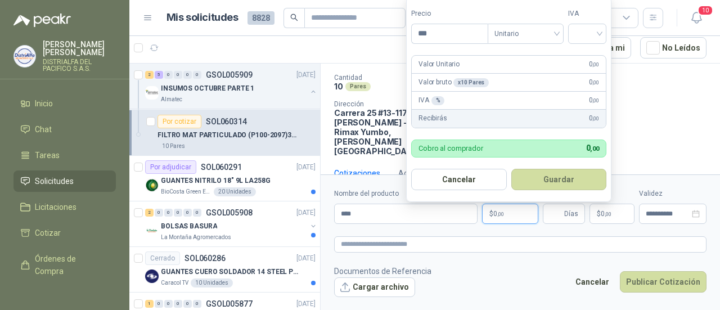
click at [512, 208] on p "$ 0 ,00" at bounding box center [510, 214] width 56 height 20
click at [590, 38] on input "search" at bounding box center [587, 32] width 25 height 17
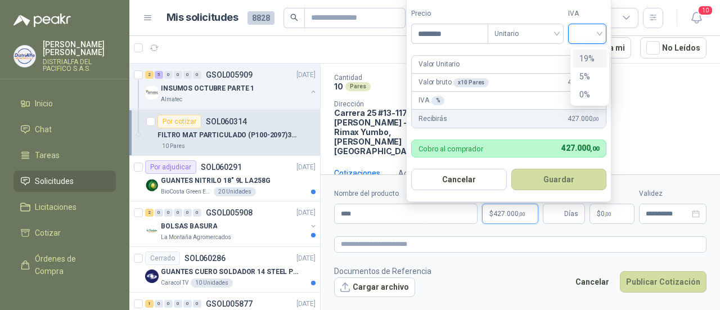
click at [590, 60] on div "19%" at bounding box center [589, 58] width 21 height 12
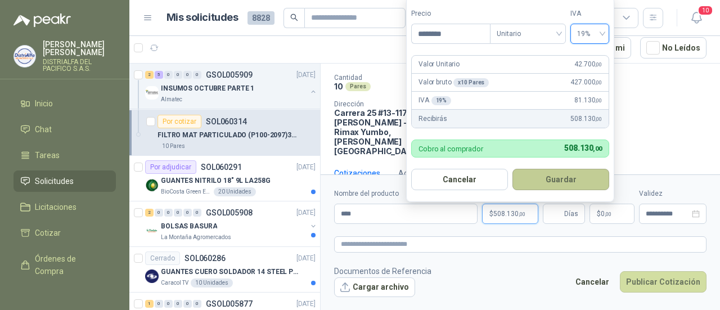
click at [546, 187] on button "Guardar" at bounding box center [560, 179] width 97 height 21
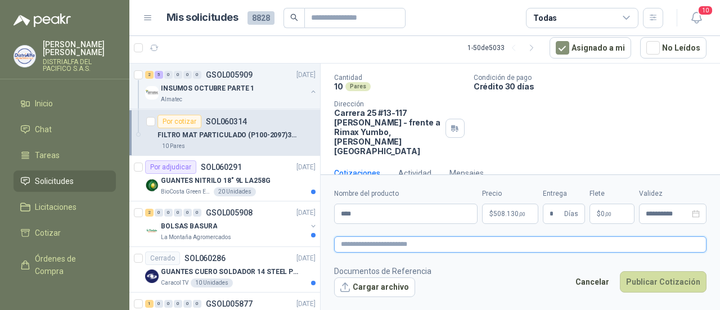
click at [547, 237] on textarea at bounding box center [520, 244] width 372 height 16
click at [400, 243] on textarea "******" at bounding box center [520, 244] width 372 height 16
click at [405, 245] on textarea "**********" at bounding box center [520, 244] width 372 height 16
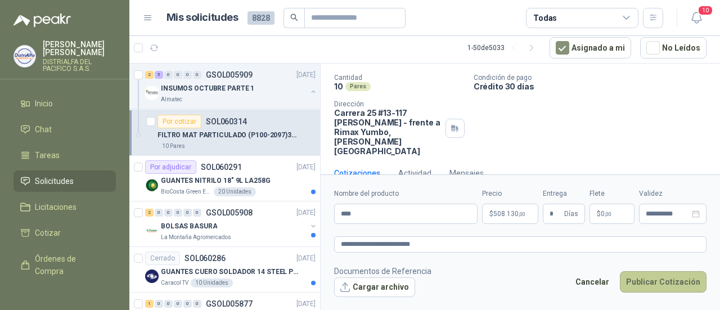
click at [659, 278] on button "Publicar Cotización" at bounding box center [663, 281] width 87 height 21
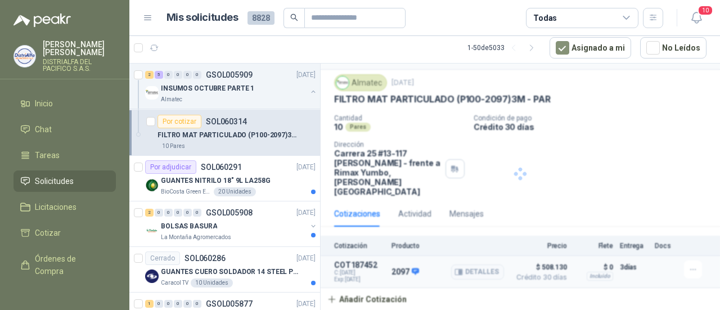
scroll to position [6, 0]
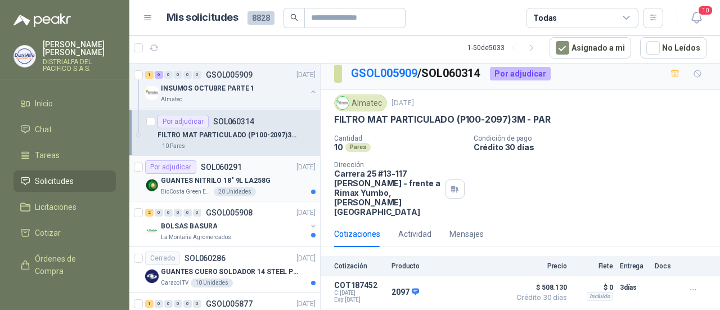
click at [201, 166] on div "Por adjudicar SOL060291" at bounding box center [193, 167] width 97 height 14
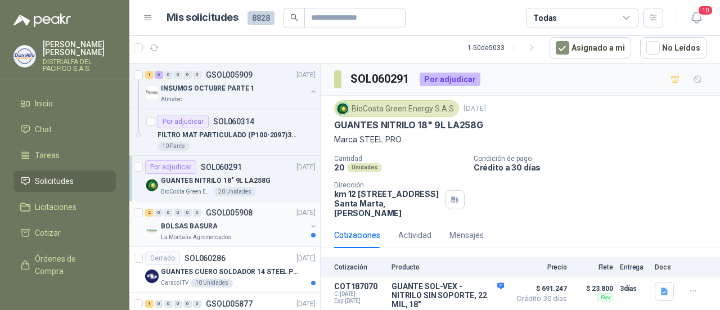
click at [213, 225] on div "BOLSAS BASURA" at bounding box center [234, 226] width 146 height 14
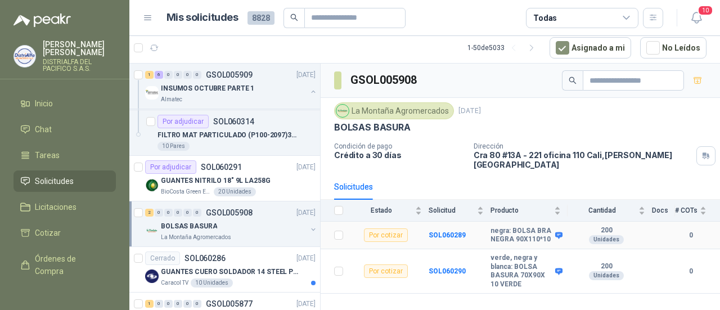
click at [457, 222] on td "SOL060289" at bounding box center [460, 236] width 62 height 28
click at [454, 232] on td "SOL060289" at bounding box center [460, 236] width 62 height 28
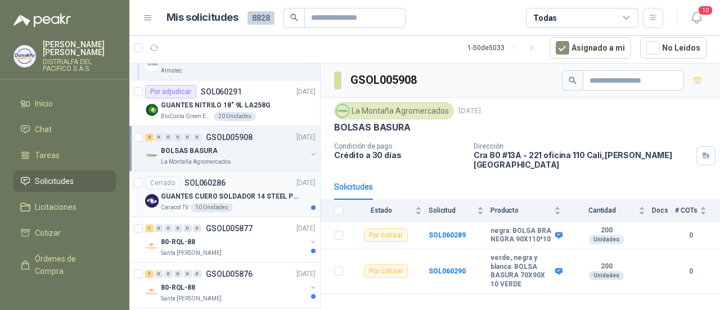
click at [250, 191] on p "GUANTES CUERO SOLDADOR 14 STEEL PRO SAFE(ADJUNTO FICHA TECNIC)" at bounding box center [231, 196] width 140 height 11
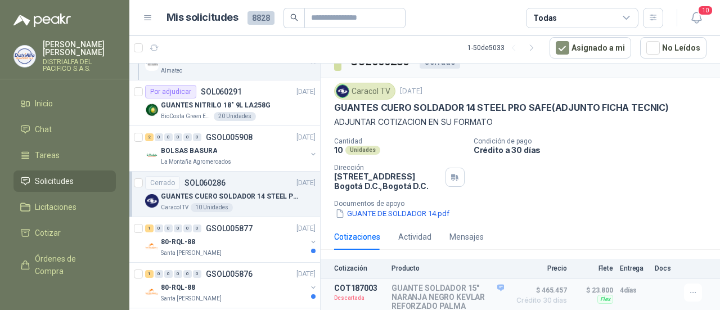
scroll to position [33, 0]
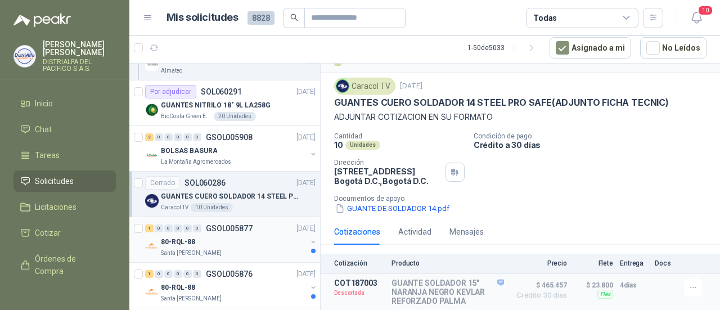
click at [160, 235] on div "80-RQL-88 Santa [PERSON_NAME]" at bounding box center [231, 246] width 173 height 23
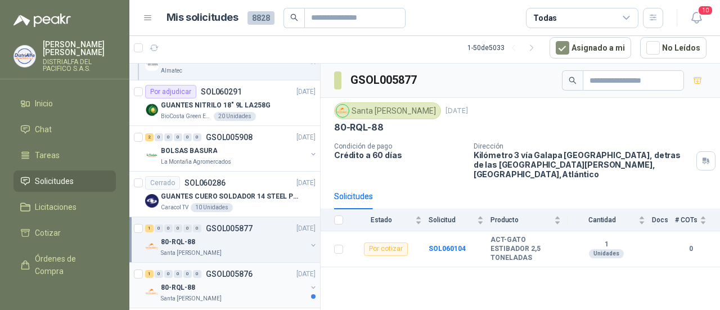
click at [239, 281] on div "80-RQL-88" at bounding box center [234, 288] width 146 height 14
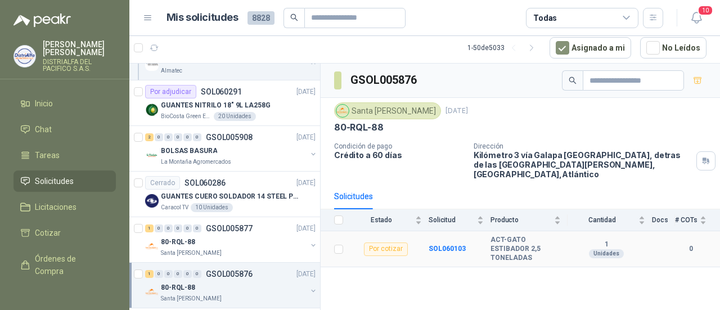
click at [378, 242] on div "Por cotizar" at bounding box center [386, 249] width 44 height 14
click at [439, 245] on b "SOL060103" at bounding box center [447, 249] width 37 height 8
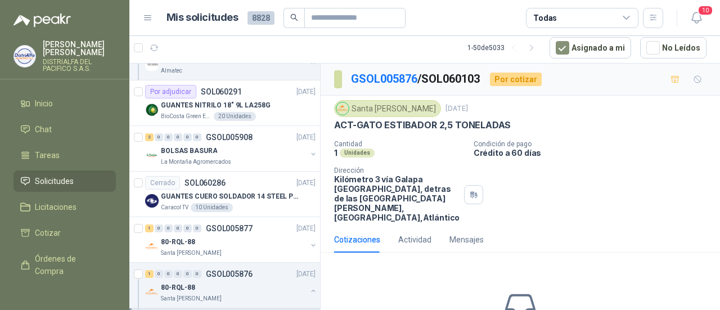
scroll to position [93, 0]
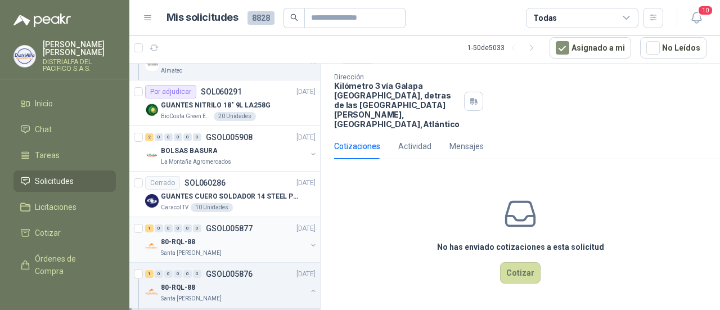
click at [217, 241] on div "80-RQL-88" at bounding box center [234, 242] width 146 height 14
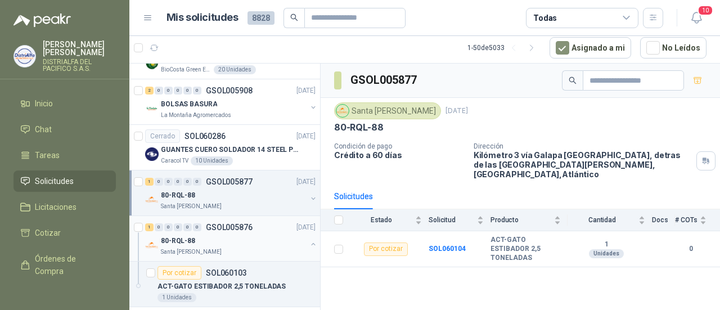
scroll to position [1463, 0]
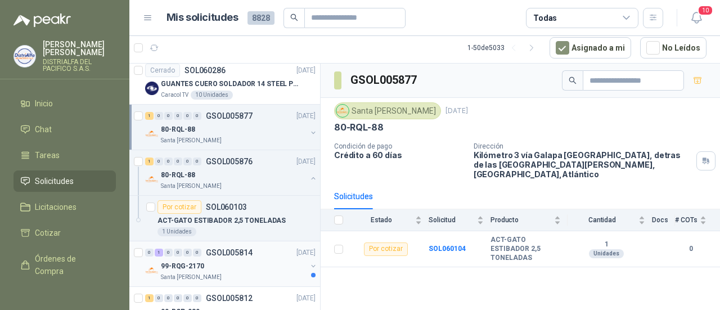
click at [219, 264] on div "99-RQG-2170" at bounding box center [234, 266] width 146 height 14
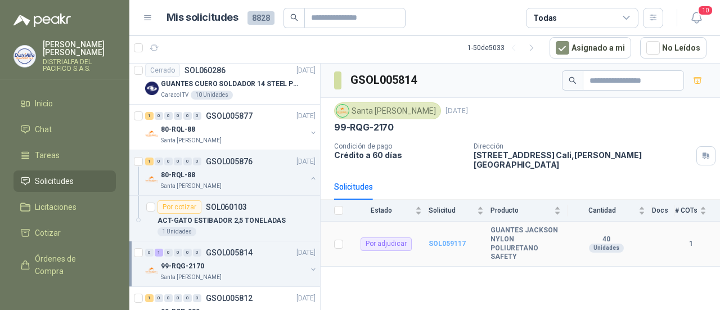
click at [443, 240] on b "SOL059117" at bounding box center [447, 244] width 37 height 8
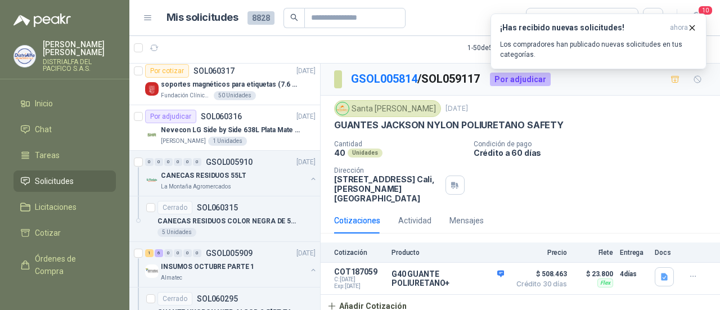
scroll to position [788, 0]
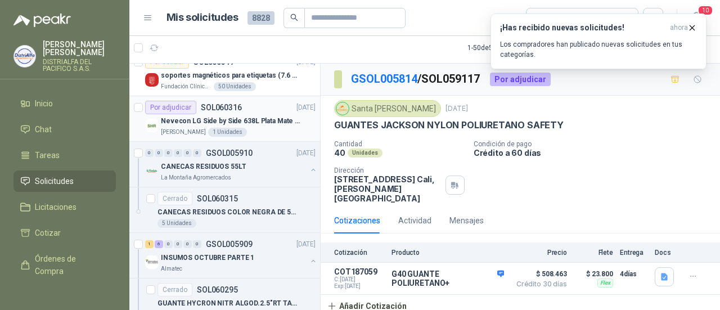
click at [173, 121] on p "Nevecon LG Side by Side 638L Plata Mate Disp. de agua/hielo MOD GS66SPY" at bounding box center [231, 121] width 140 height 11
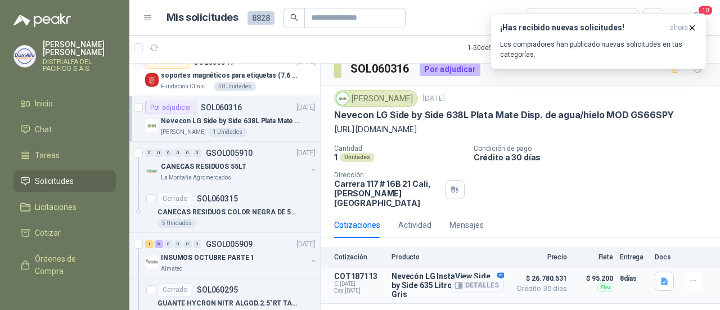
scroll to position [16, 0]
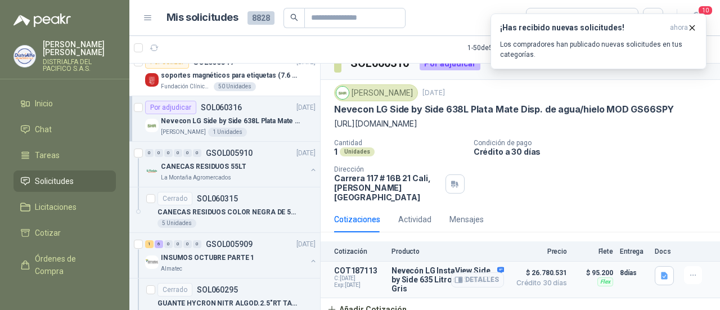
click at [452, 266] on div "Detalles" at bounding box center [477, 279] width 53 height 27
click at [350, 266] on p "COT187113" at bounding box center [359, 270] width 51 height 9
click at [394, 266] on p "Nevecón LG InstaView Side by Side 635 Litros GS66GPY Gris" at bounding box center [448, 279] width 113 height 27
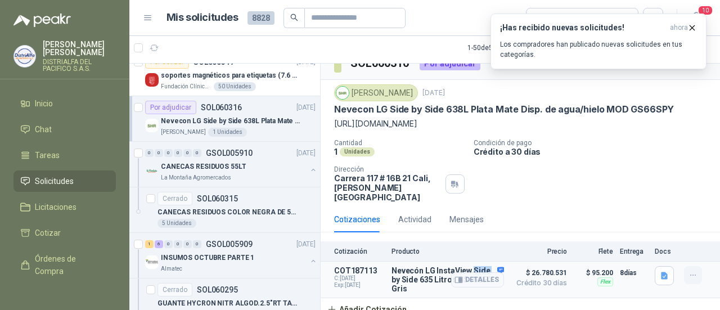
click at [684, 269] on button "button" at bounding box center [693, 275] width 18 height 18
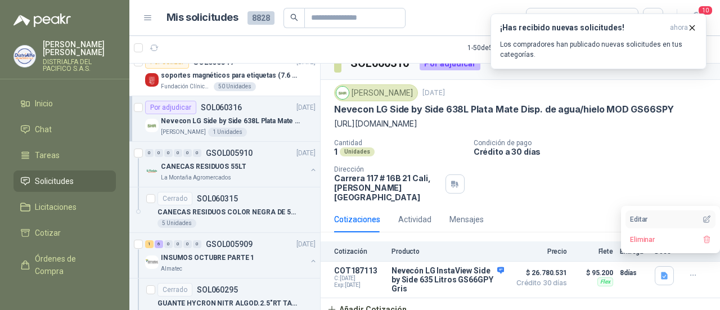
click at [639, 221] on button "Editar" at bounding box center [671, 219] width 90 height 18
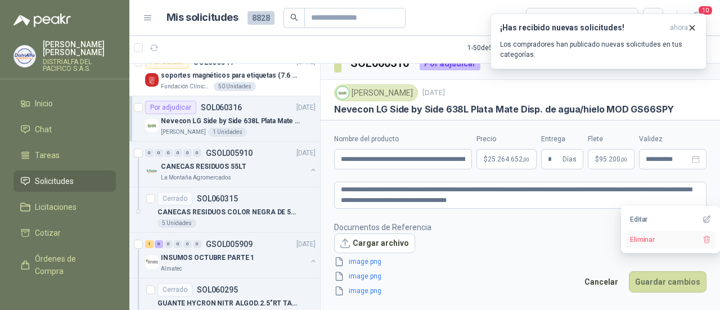
click at [656, 244] on button "Eliminar" at bounding box center [671, 240] width 90 height 18
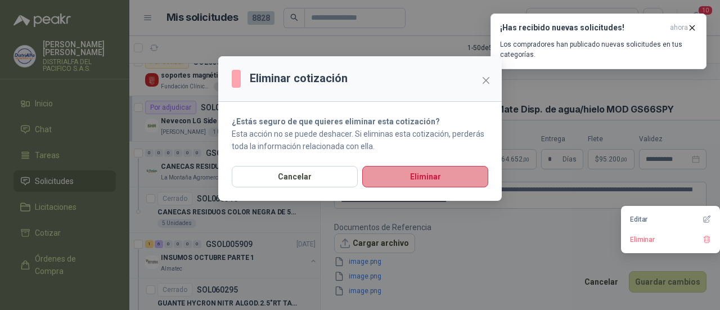
click at [422, 176] on button "Eliminar" at bounding box center [425, 176] width 126 height 21
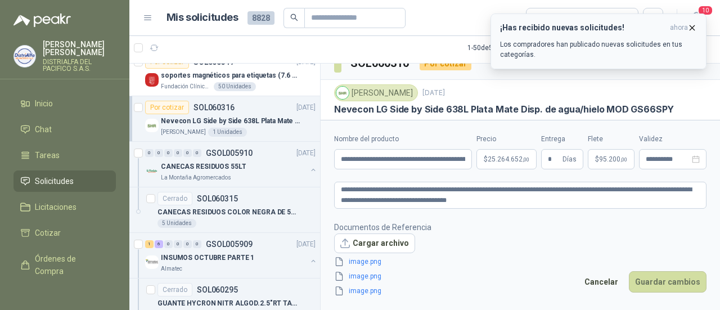
click at [692, 30] on icon "button" at bounding box center [692, 28] width 10 height 10
click at [545, 262] on footer "Documentos de Referencia Cargar archivo image.png image.png image.png Cancelar …" at bounding box center [520, 259] width 372 height 77
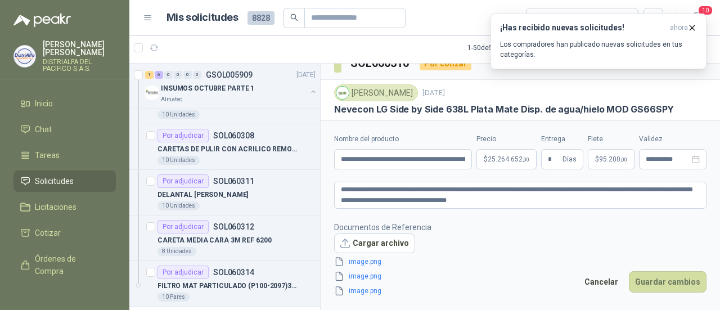
scroll to position [1125, 0]
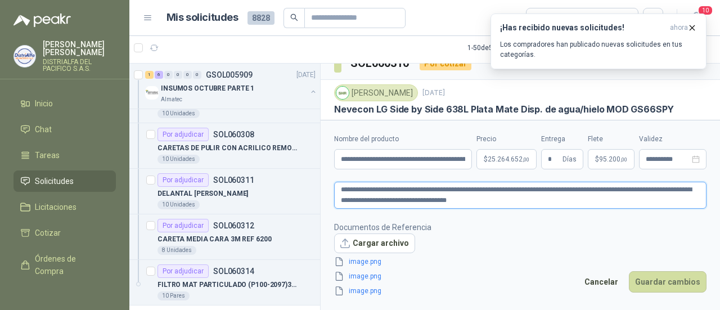
click at [411, 204] on textarea "**********" at bounding box center [520, 195] width 372 height 26
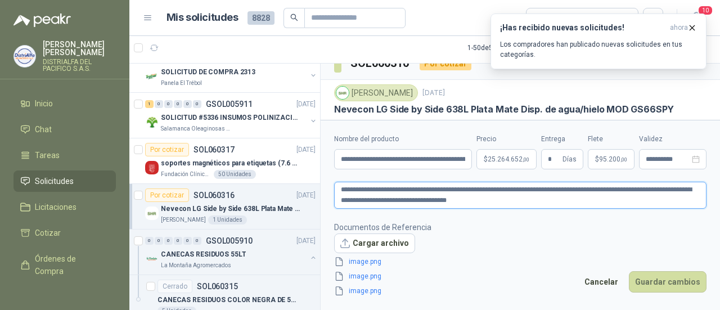
scroll to position [637, 0]
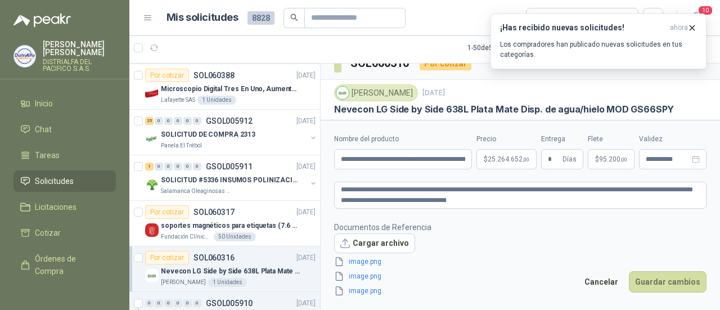
click at [251, 278] on div "[PERSON_NAME] 1 Unidades" at bounding box center [238, 282] width 155 height 9
click at [246, 266] on p "Nevecon LG Side by Side 638L Plata Mate Disp. de agua/hielo MOD GS66SPY" at bounding box center [231, 271] width 140 height 11
click at [159, 273] on div "Nevecon LG Side by Side 638L Plata Mate Disp. de agua/hielo MOD GS66SPY [PERSON…" at bounding box center [230, 275] width 170 height 23
click at [262, 267] on p "Nevecon LG Side by Side 638L Plata Mate Disp. de agua/hielo MOD GS66SPY" at bounding box center [231, 271] width 140 height 11
click at [207, 222] on p "soportes magnéticos para etiquetas (7.6 cm x 12.6 cm)" at bounding box center [231, 226] width 140 height 11
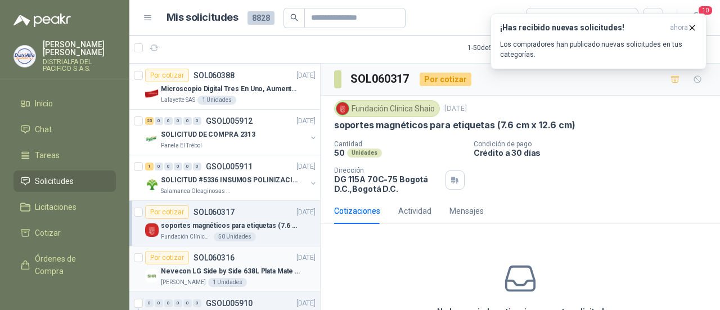
click at [217, 269] on p "Nevecon LG Side by Side 638L Plata Mate Disp. de agua/hielo MOD GS66SPY" at bounding box center [231, 271] width 140 height 11
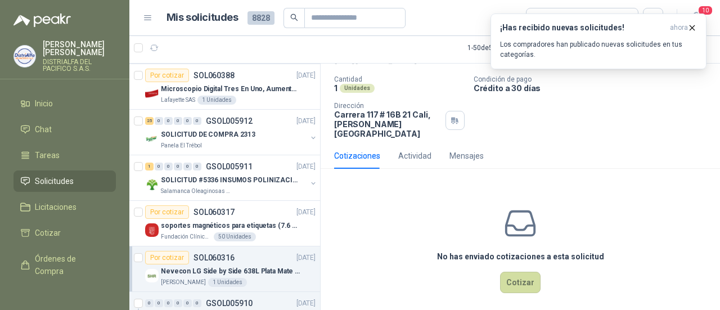
scroll to position [80, 0]
click at [254, 221] on p "soportes magnéticos para etiquetas (7.6 cm x 12.6 cm)" at bounding box center [231, 226] width 140 height 11
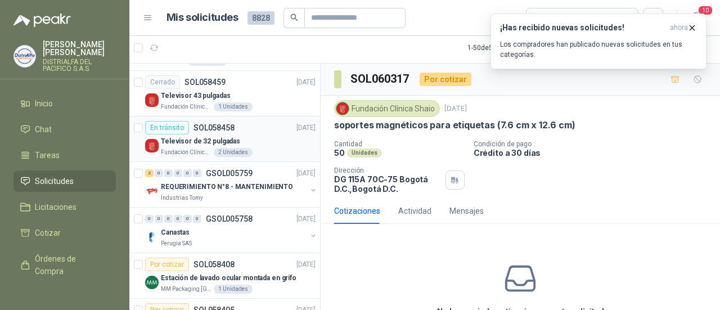
scroll to position [2552, 0]
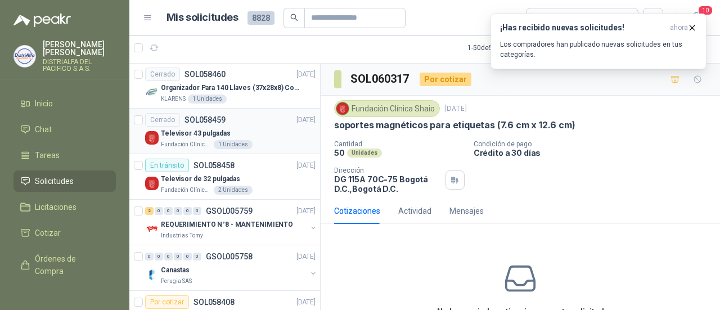
click at [195, 128] on p "Televisor 43 pulgadas" at bounding box center [195, 133] width 69 height 11
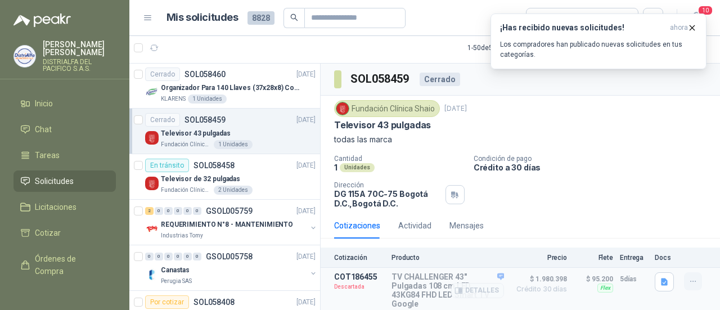
click at [689, 281] on icon "button" at bounding box center [694, 282] width 10 height 10
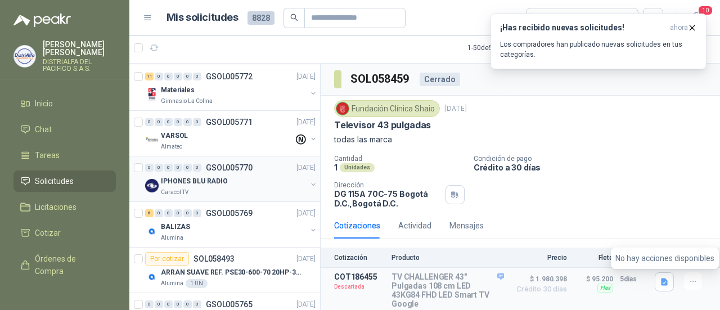
scroll to position [2140, 0]
click at [222, 188] on div "Caracol TV" at bounding box center [234, 192] width 146 height 9
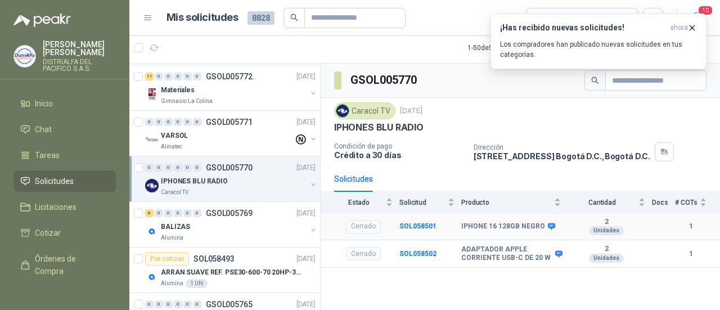
click at [464, 225] on b "IPHONE 16 128GB NEGRO" at bounding box center [503, 226] width 84 height 9
click at [474, 226] on b "IPHONE 16 128GB NEGRO" at bounding box center [503, 226] width 84 height 9
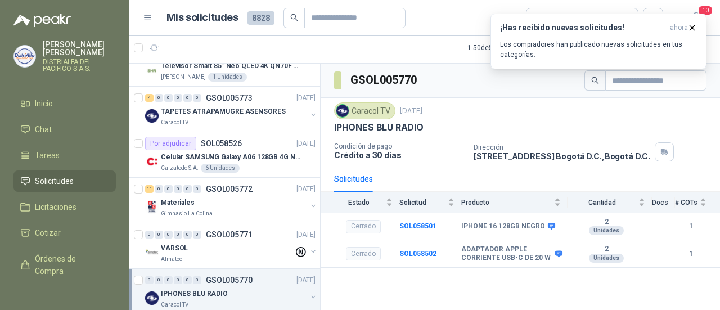
scroll to position [1990, 0]
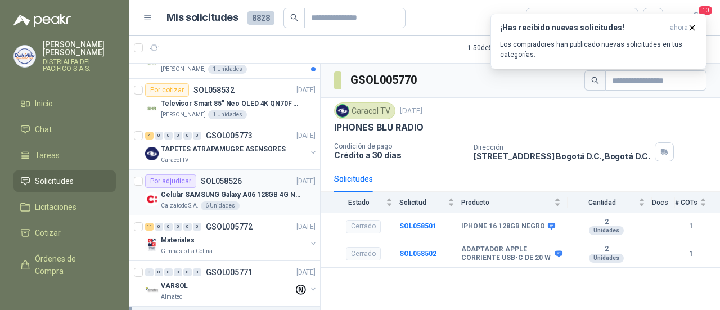
click at [242, 201] on div "Calzatodo S.A. 6 Unidades" at bounding box center [238, 205] width 155 height 9
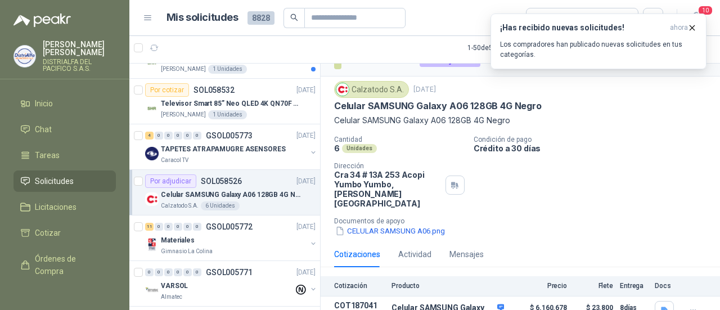
scroll to position [49, 0]
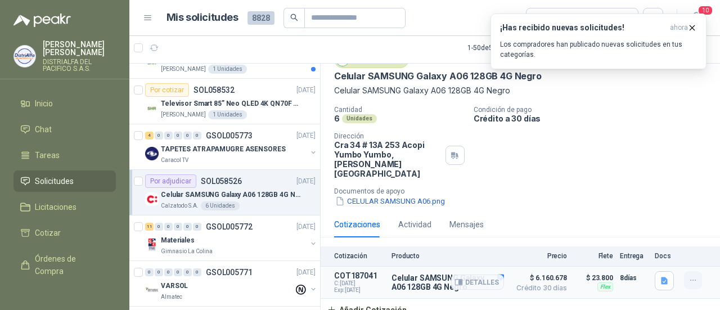
click at [689, 276] on icon "button" at bounding box center [694, 281] width 10 height 10
click at [667, 245] on button "Eliminar" at bounding box center [671, 245] width 90 height 18
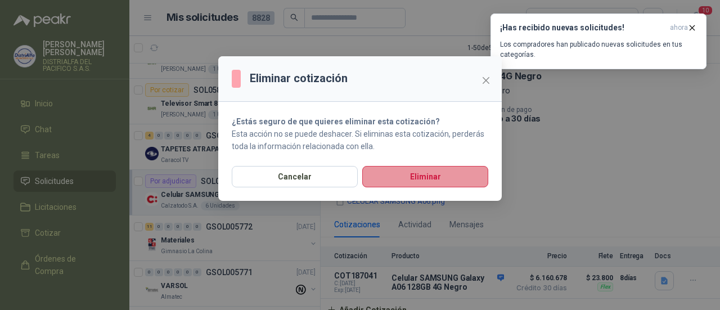
click at [432, 177] on button "Eliminar" at bounding box center [425, 176] width 126 height 21
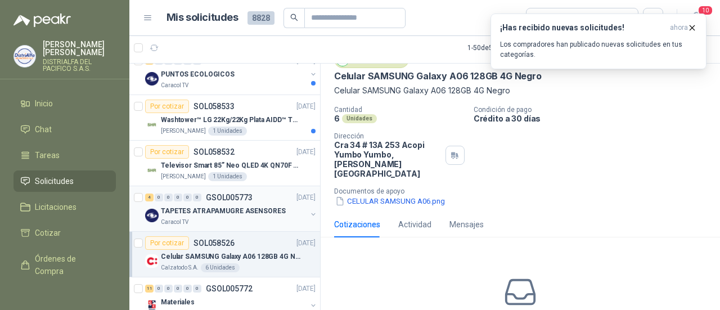
scroll to position [1915, 0]
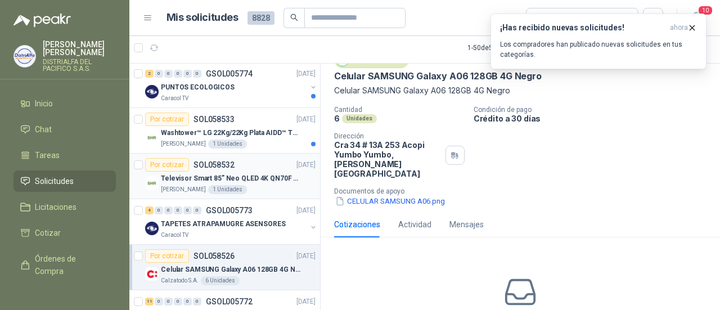
click at [255, 173] on p "Televisor Smart 85” Neo QLED 4K QN70F (2025) Modelo QN85QN70FAKXZL" at bounding box center [231, 178] width 140 height 11
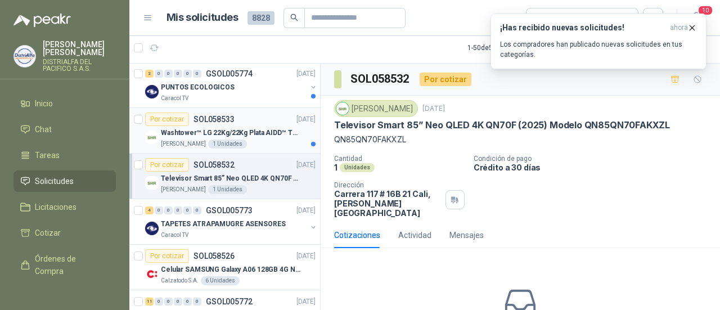
click at [238, 129] on div "Washtower™ LG 22Kg/22Kg Plata AIDD™ ThinQ™ Steam™ WK22VS6P" at bounding box center [238, 133] width 155 height 14
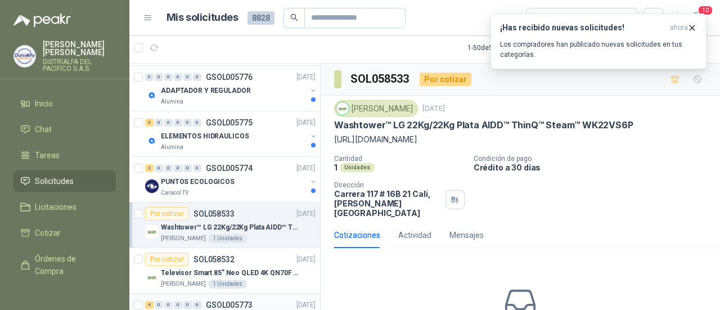
scroll to position [1802, 0]
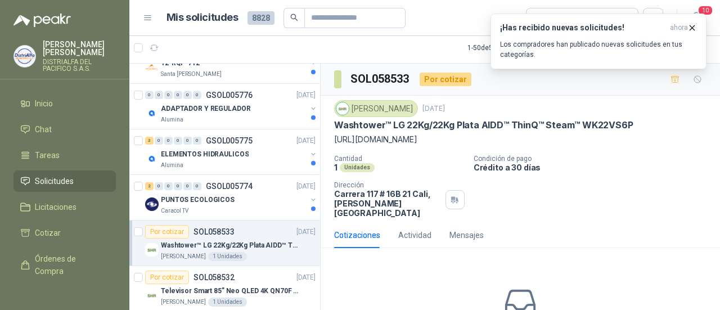
click at [248, 193] on div "PUNTOS ECOLOGICOS" at bounding box center [234, 200] width 146 height 14
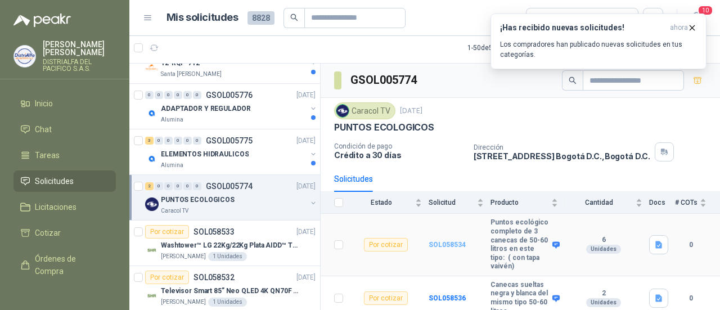
click at [448, 241] on b "SOL058534" at bounding box center [447, 245] width 37 height 8
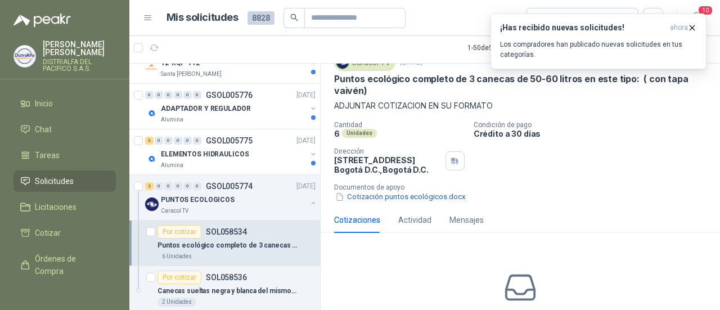
scroll to position [120, 0]
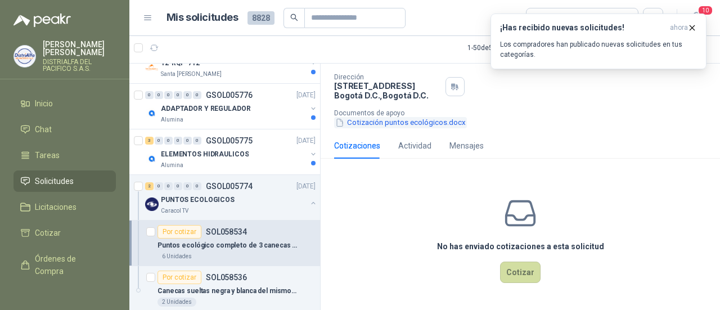
click at [387, 117] on button "Cotización puntos ecológicos.docx" at bounding box center [400, 123] width 133 height 12
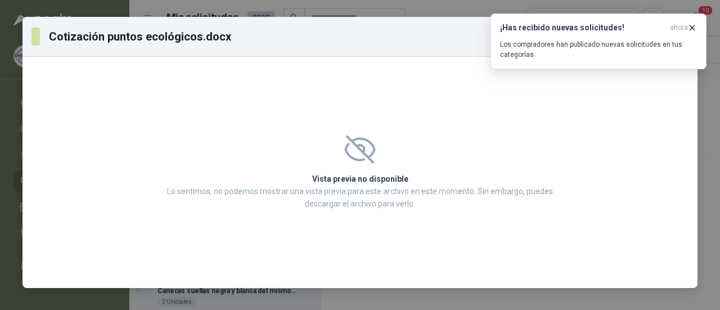
click at [338, 50] on div "Cotización puntos ecológicos.docx Descargar" at bounding box center [360, 37] width 675 height 40
click at [695, 24] on icon "button" at bounding box center [692, 28] width 10 height 10
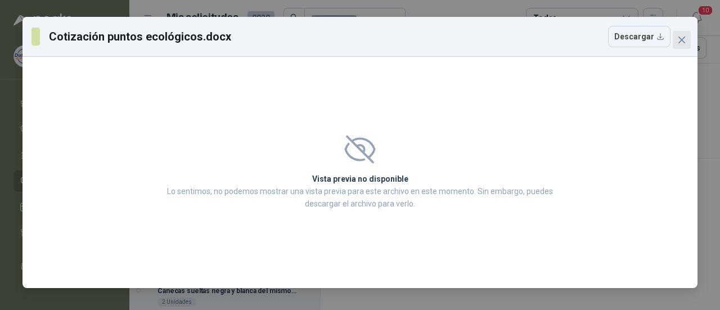
click at [676, 37] on span "Close" at bounding box center [682, 39] width 18 height 9
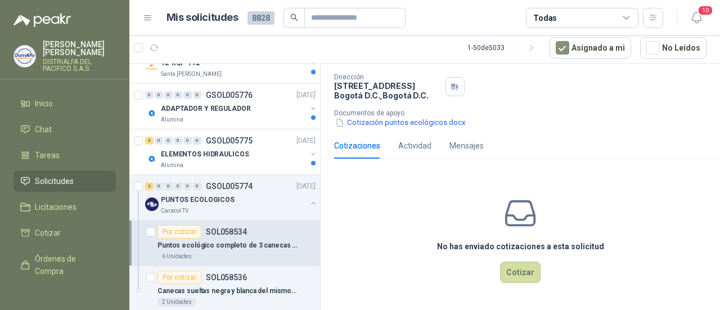
scroll to position [1877, 0]
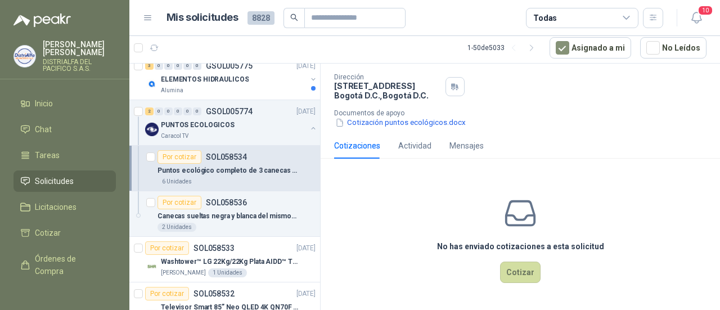
click at [235, 167] on div "Puntos ecológico completo de 3 canecas de 50-60 litros en este tipo: ( con tapa…" at bounding box center [237, 171] width 158 height 14
click at [244, 199] on div "Por cotizar SOL058536" at bounding box center [202, 203] width 89 height 14
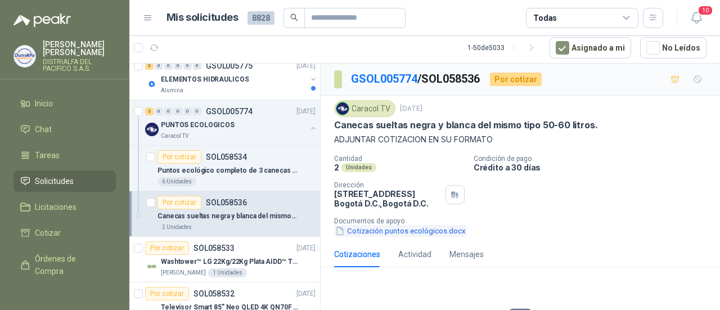
click at [393, 230] on button "Cotización puntos ecológicos.docx" at bounding box center [400, 231] width 133 height 12
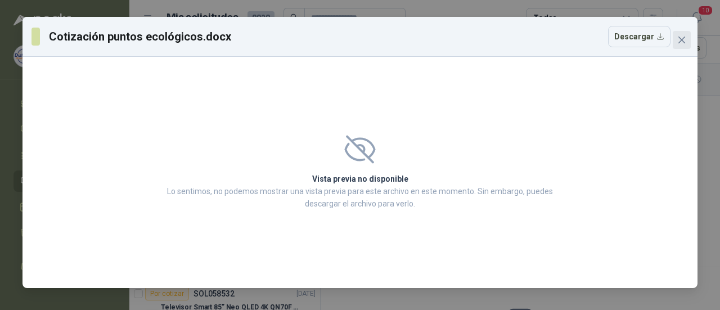
click at [676, 35] on button "Close" at bounding box center [682, 40] width 18 height 18
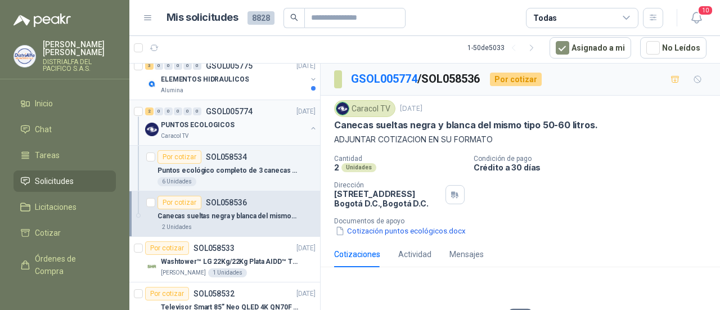
click at [309, 124] on button "button" at bounding box center [313, 128] width 9 height 9
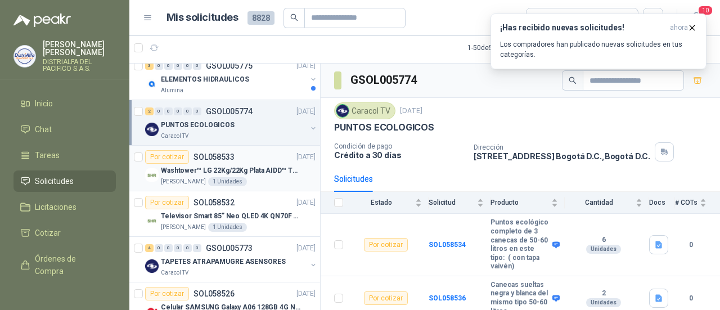
click at [196, 166] on p "Washtower™ LG 22Kg/22Kg Plata AIDD™ ThinQ™ Steam™ WK22VS6P" at bounding box center [231, 170] width 140 height 11
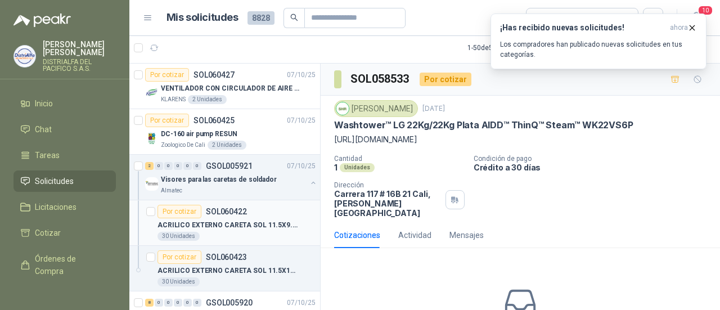
click at [258, 227] on p "ACRILICO EXTERNO CARETA SOL 11.5X9.5CM" at bounding box center [228, 225] width 140 height 11
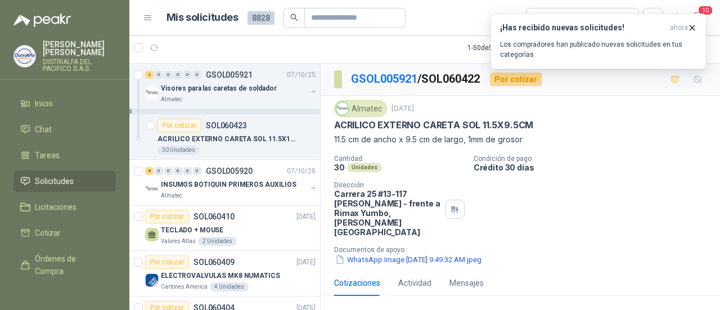
scroll to position [150, 0]
